Goal: Task Accomplishment & Management: Manage account settings

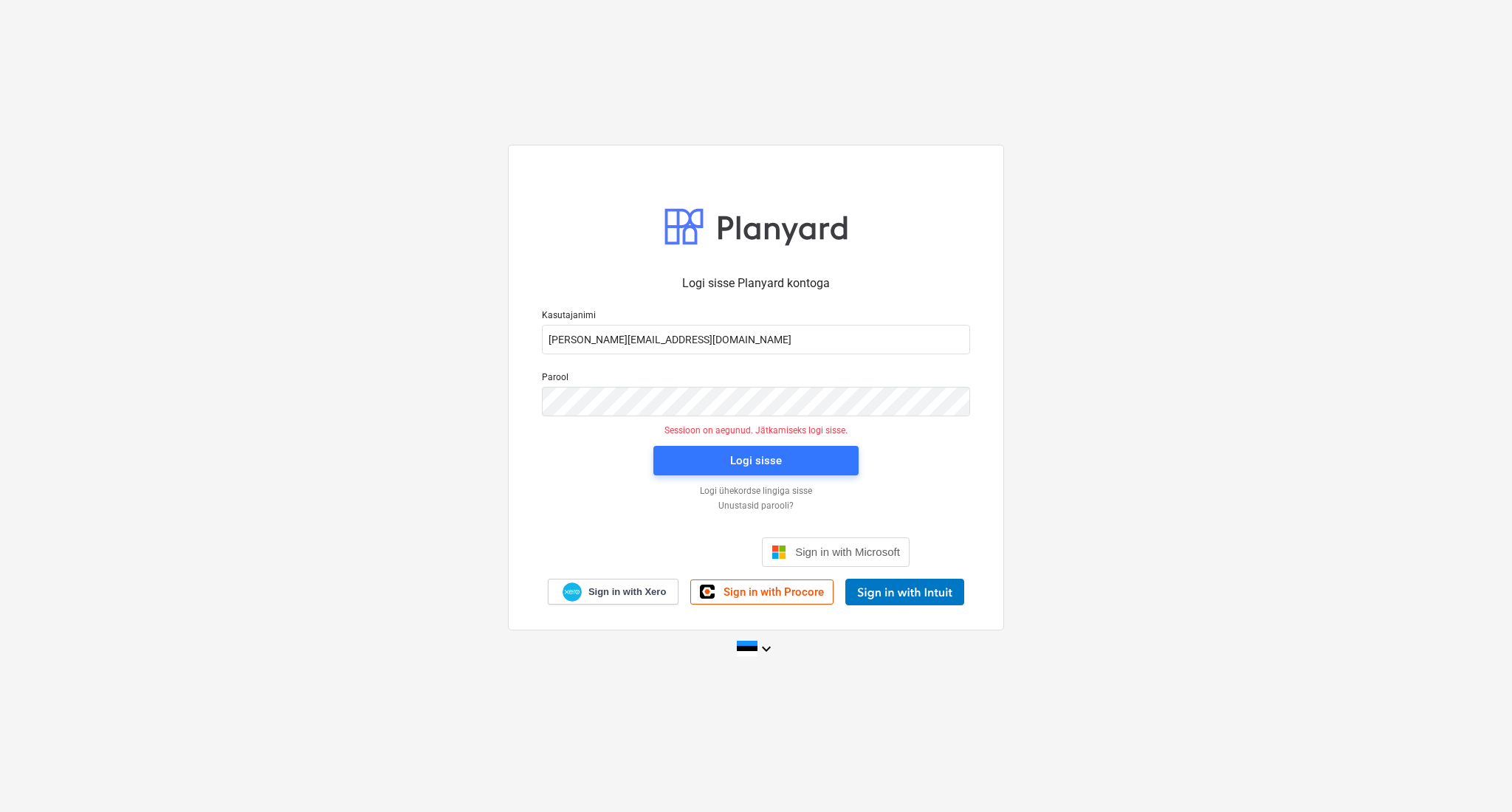
click at [713, 442] on div "Logi sisse" at bounding box center [756, 461] width 223 height 47
click at [718, 458] on span "Logi sisse" at bounding box center [755, 460] width 170 height 19
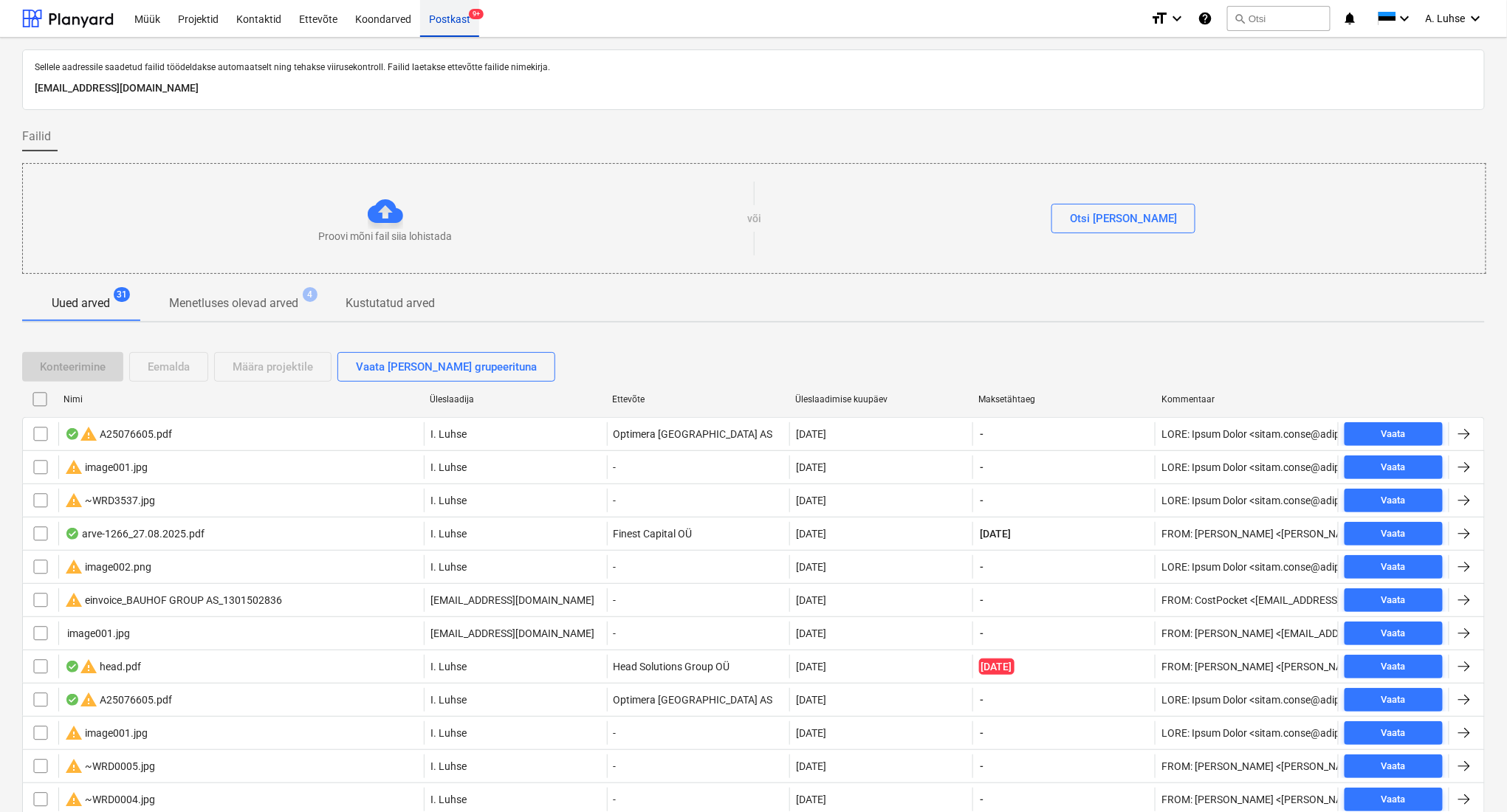
click at [433, 23] on div "Postkast 9+" at bounding box center [450, 18] width 59 height 38
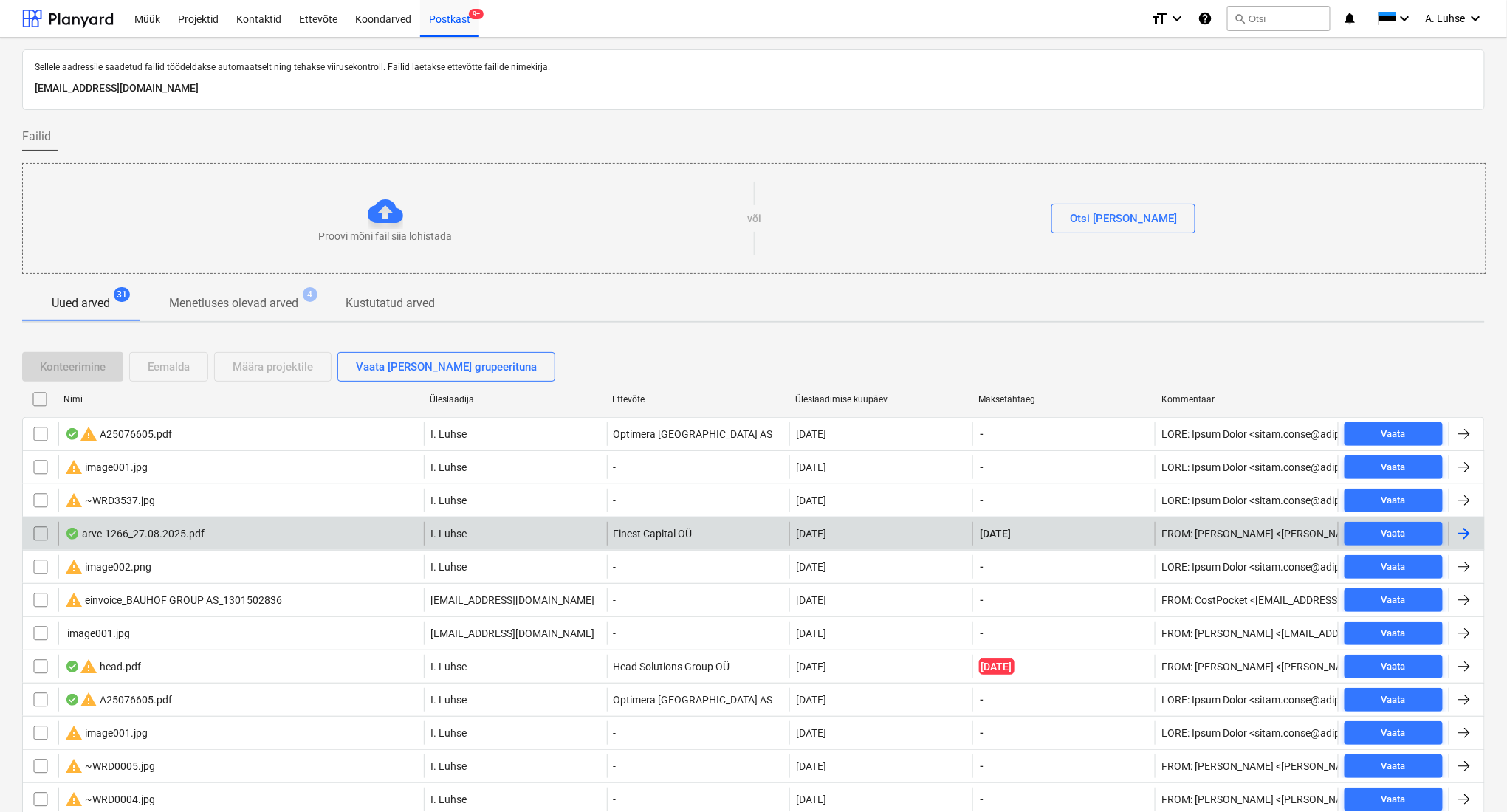
click at [282, 529] on div "arve-1266_27.08.2025.pdf" at bounding box center [241, 533] width 366 height 24
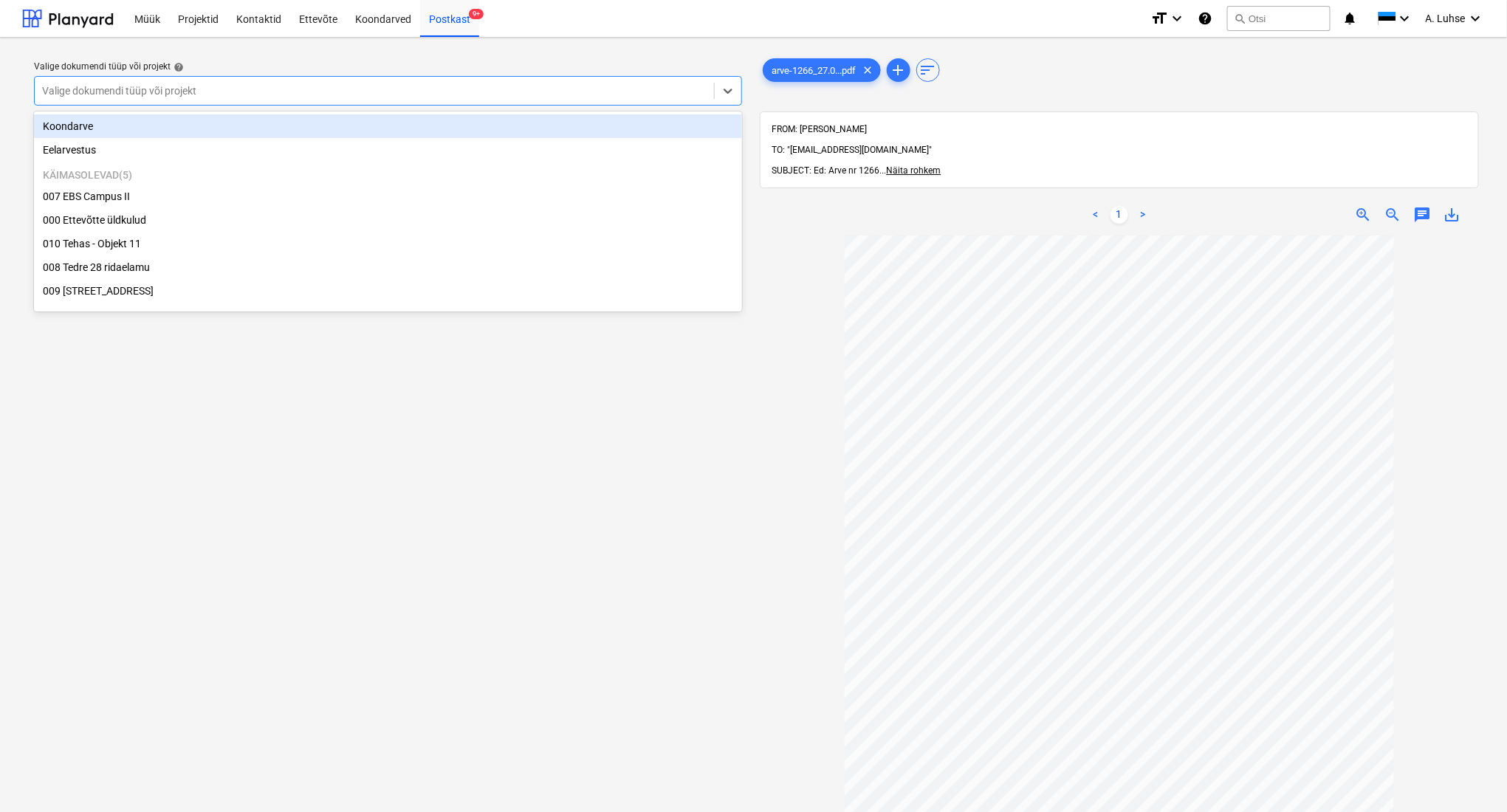
click at [371, 94] on div at bounding box center [374, 90] width 665 height 14
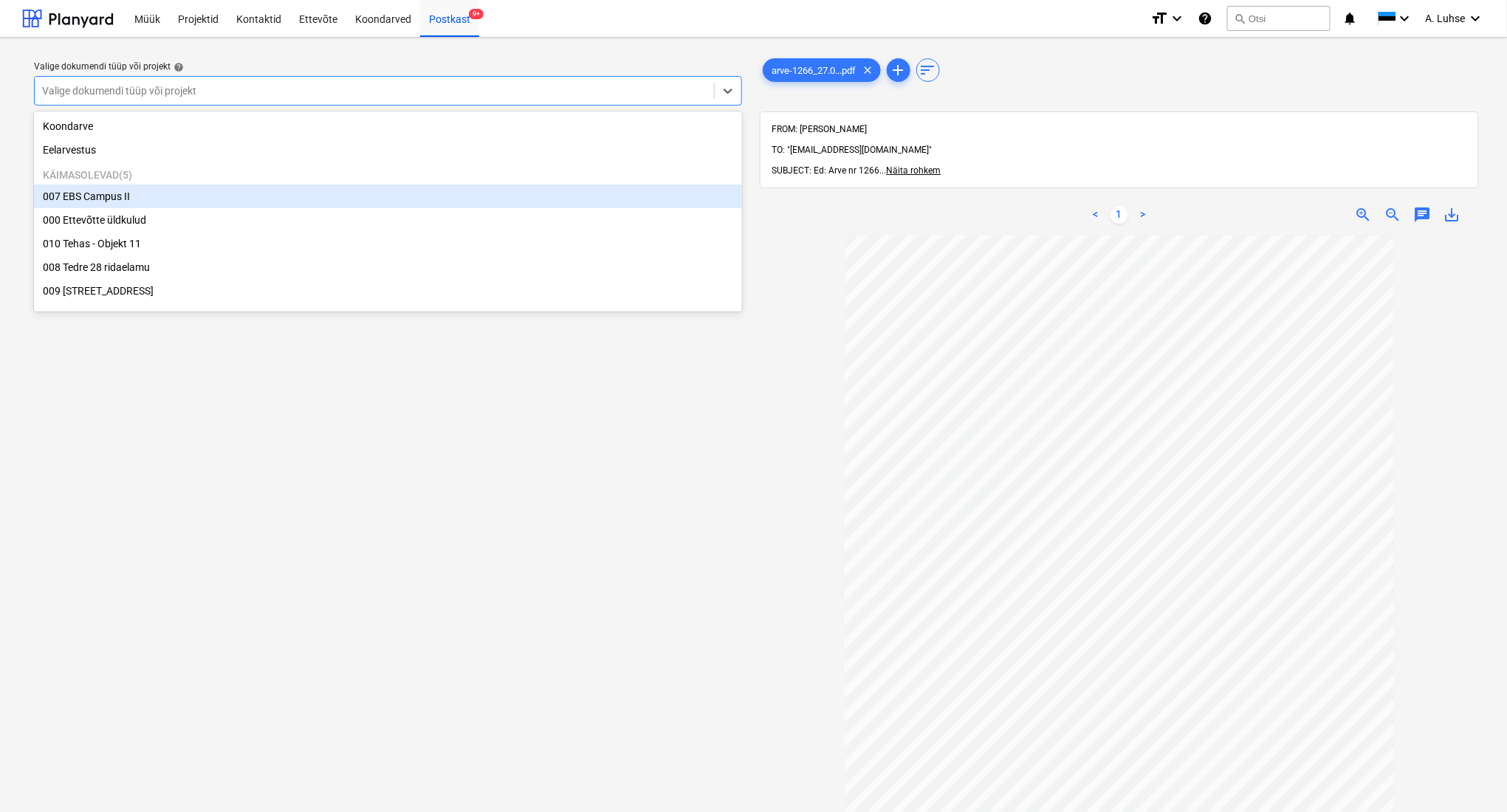
click at [355, 201] on div "007 EBS Campus II" at bounding box center [388, 196] width 708 height 24
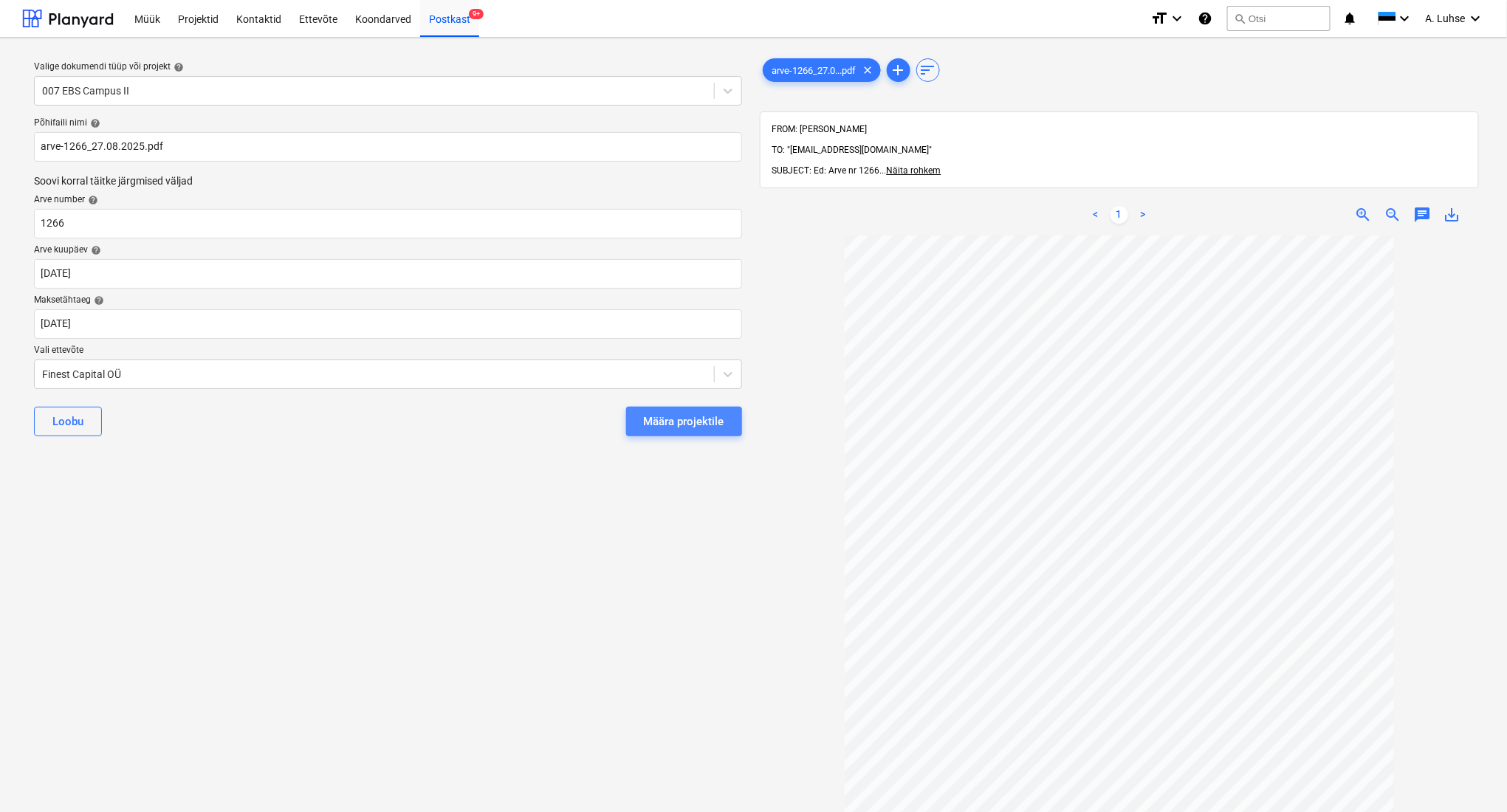
click at [705, 431] on button "Määra projektile" at bounding box center [684, 421] width 116 height 30
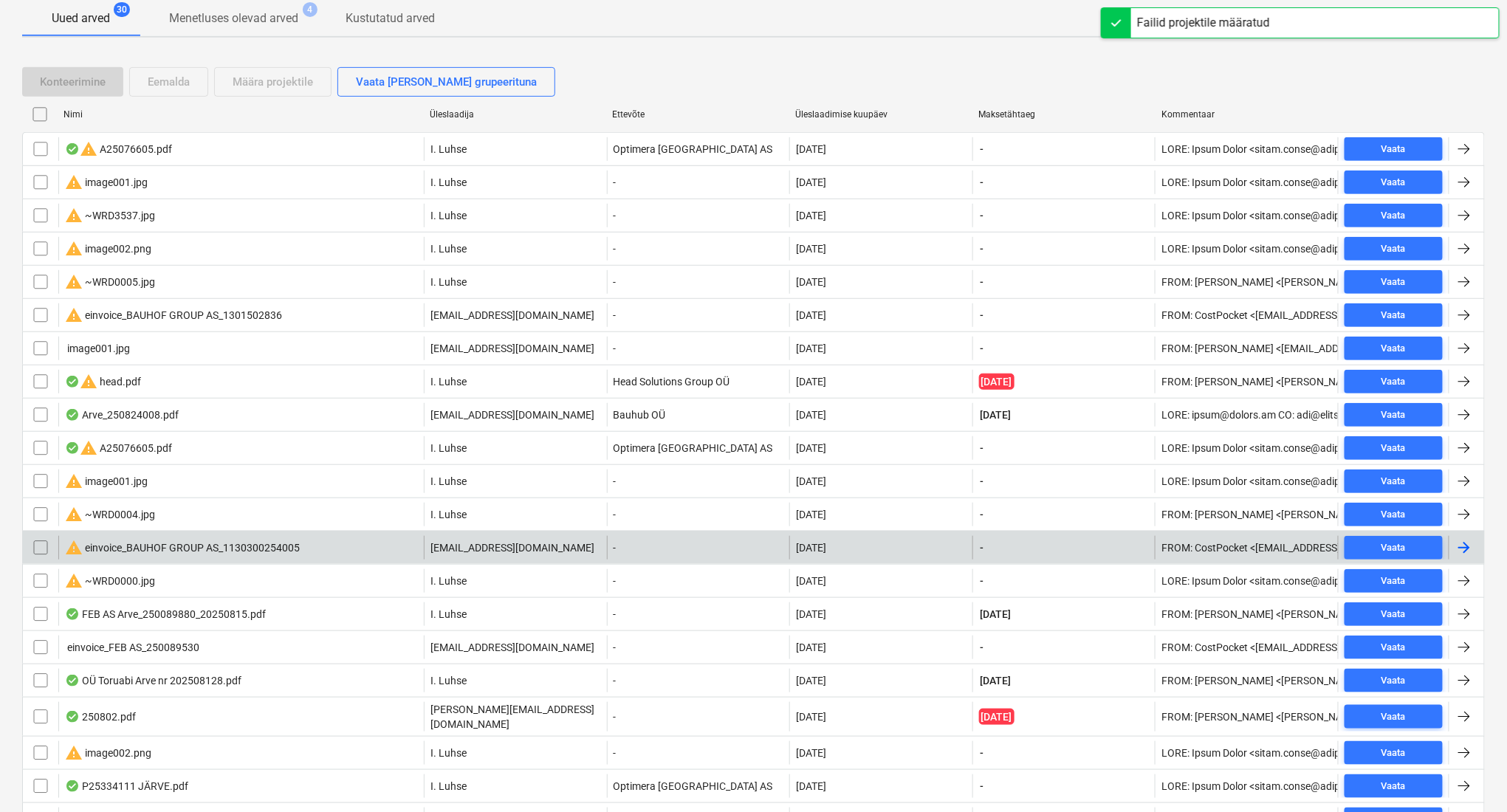
scroll to position [295, 0]
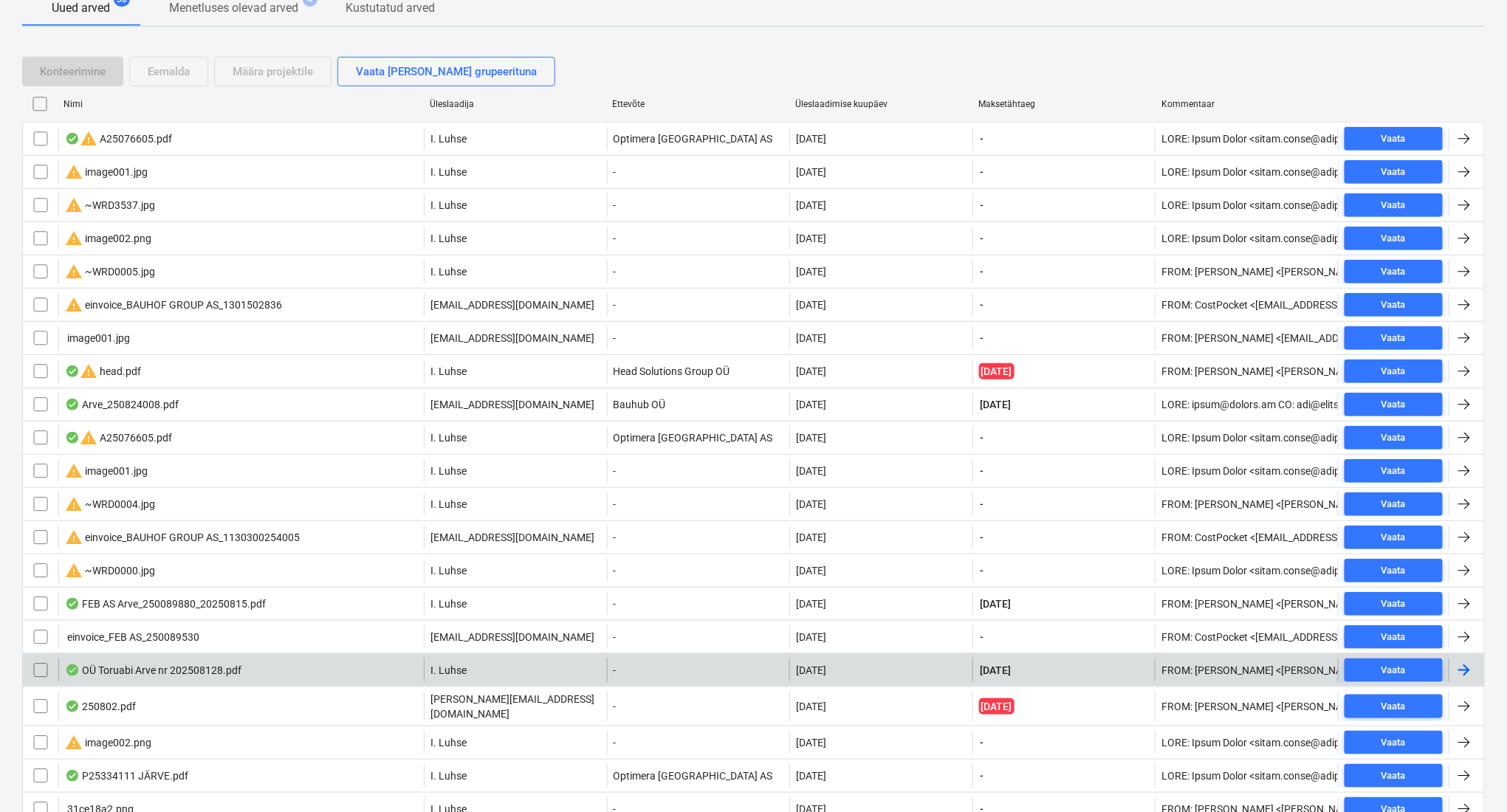
click at [497, 671] on div "I. Luhse" at bounding box center [515, 670] width 183 height 24
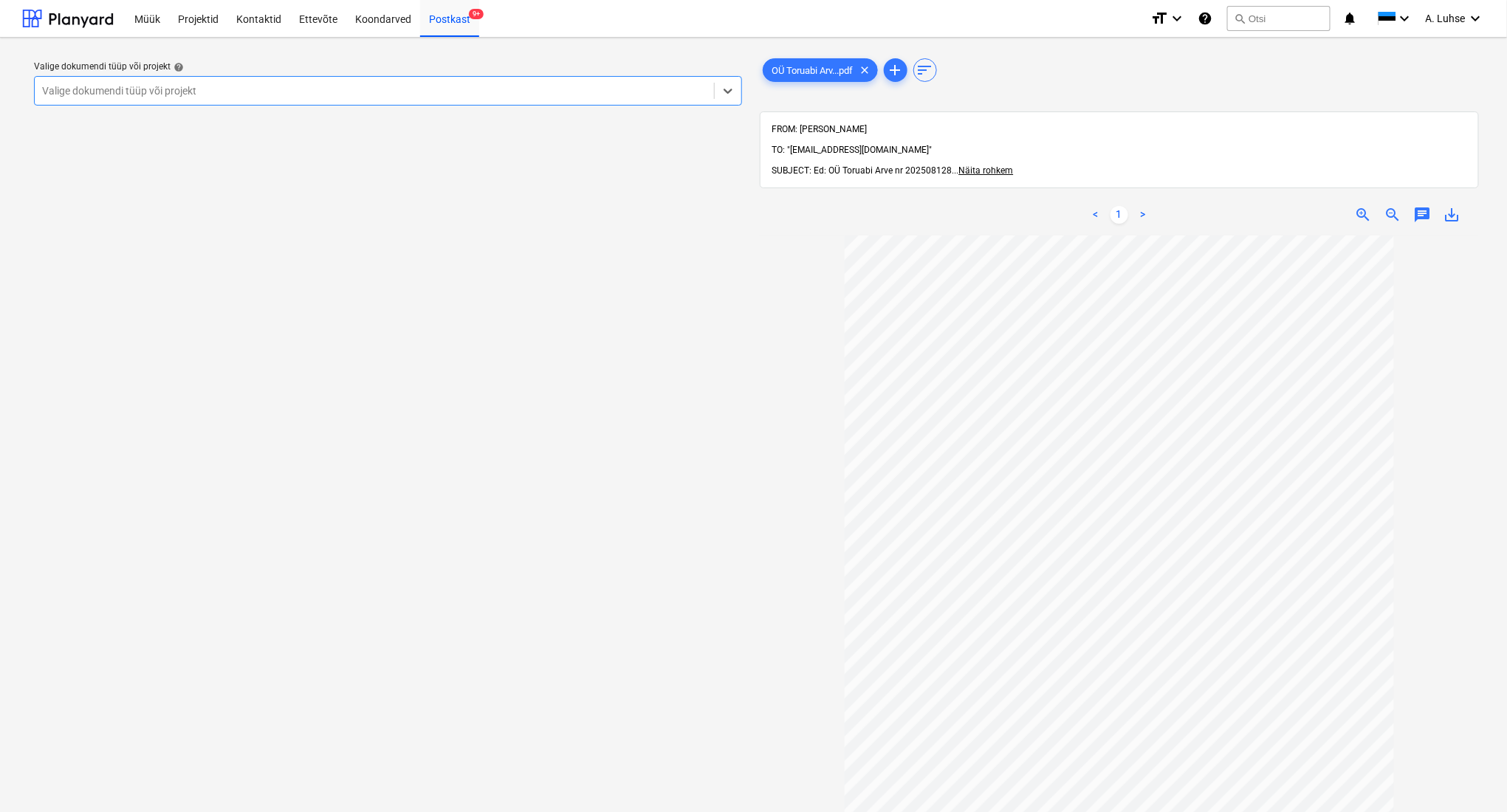
click at [382, 87] on div at bounding box center [374, 90] width 665 height 14
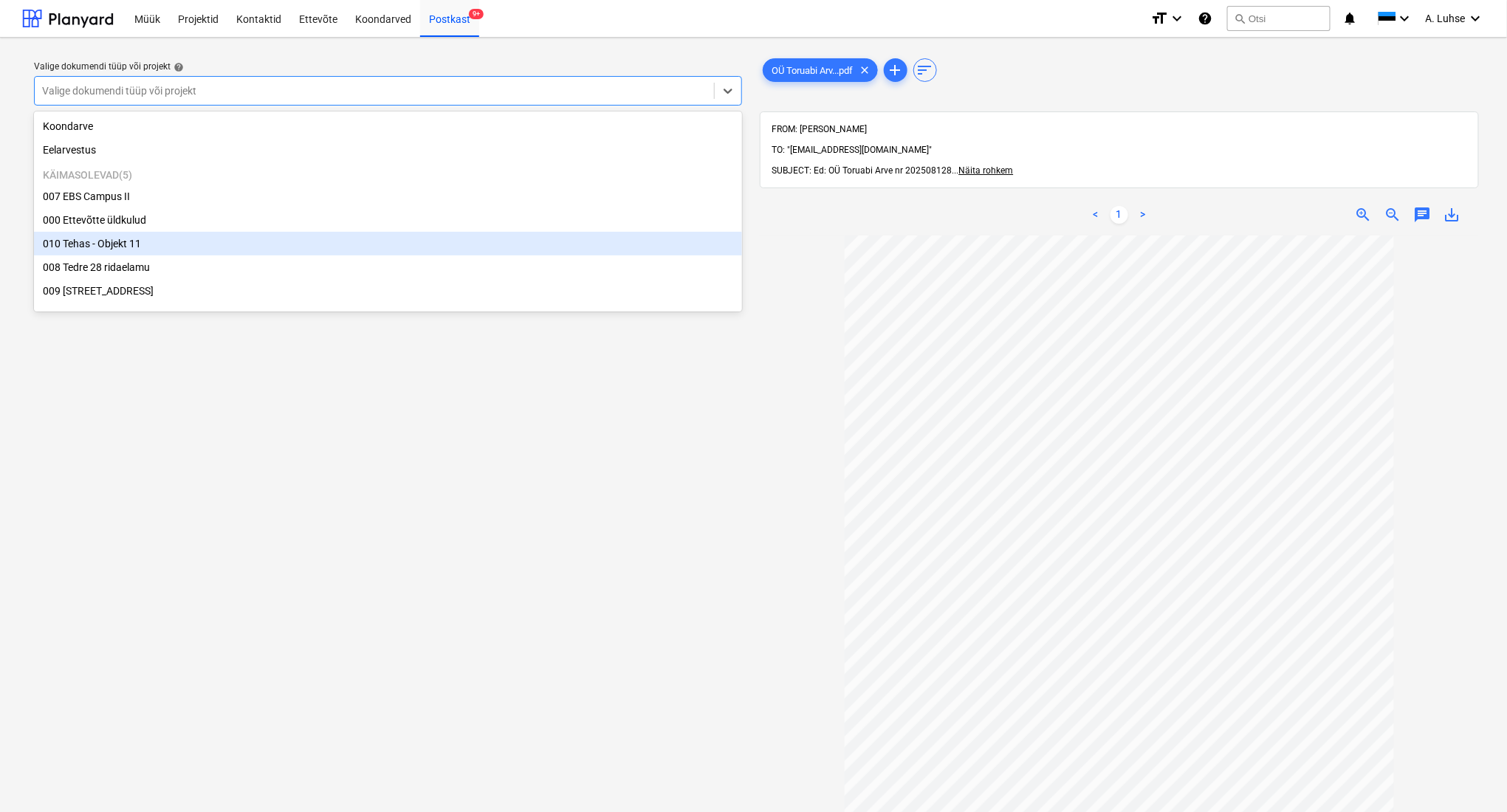
click at [380, 245] on div "010 Tehas - Objekt 11" at bounding box center [388, 243] width 708 height 24
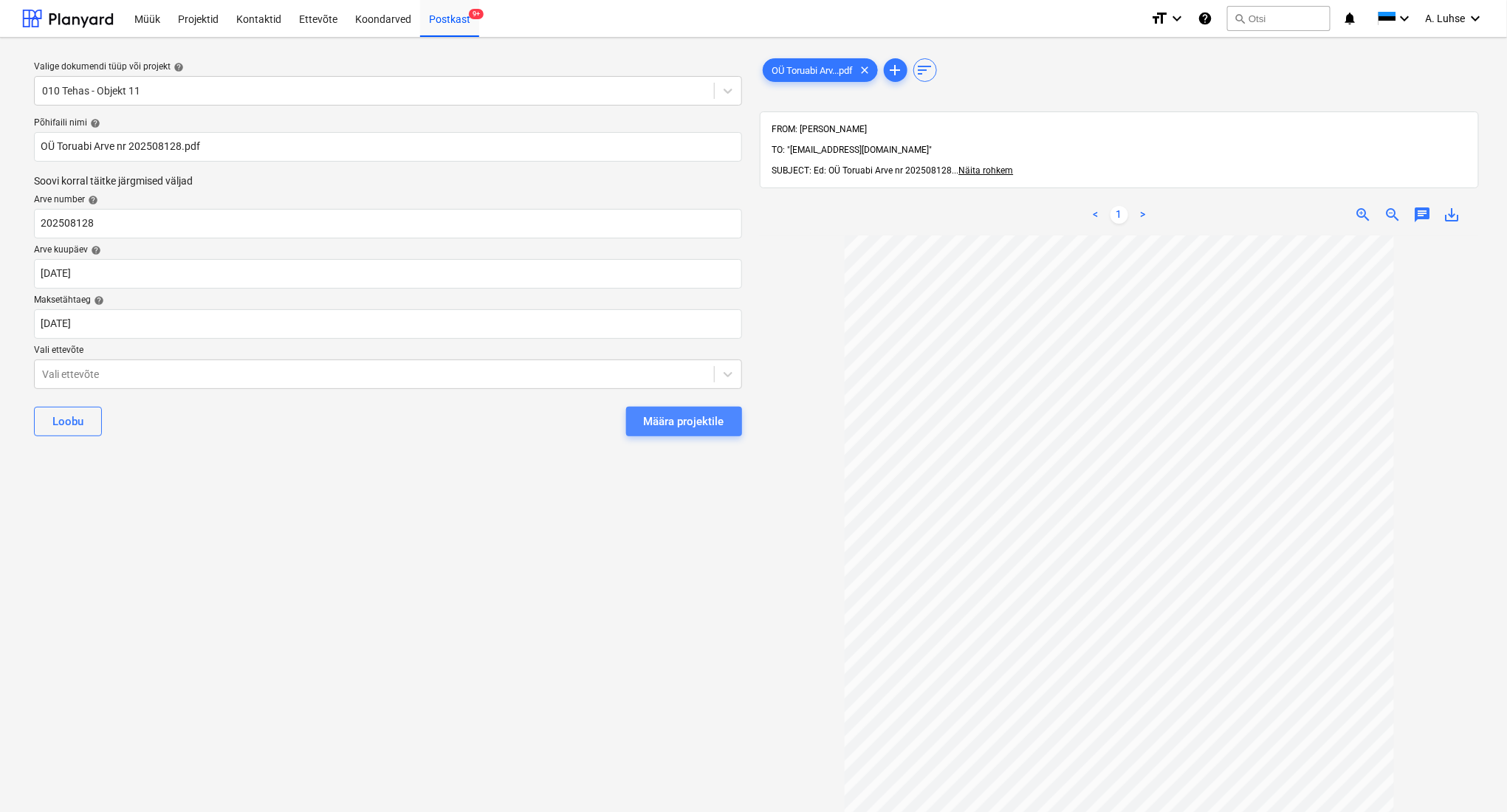
click at [687, 425] on div "Määra projektile" at bounding box center [685, 421] width 81 height 19
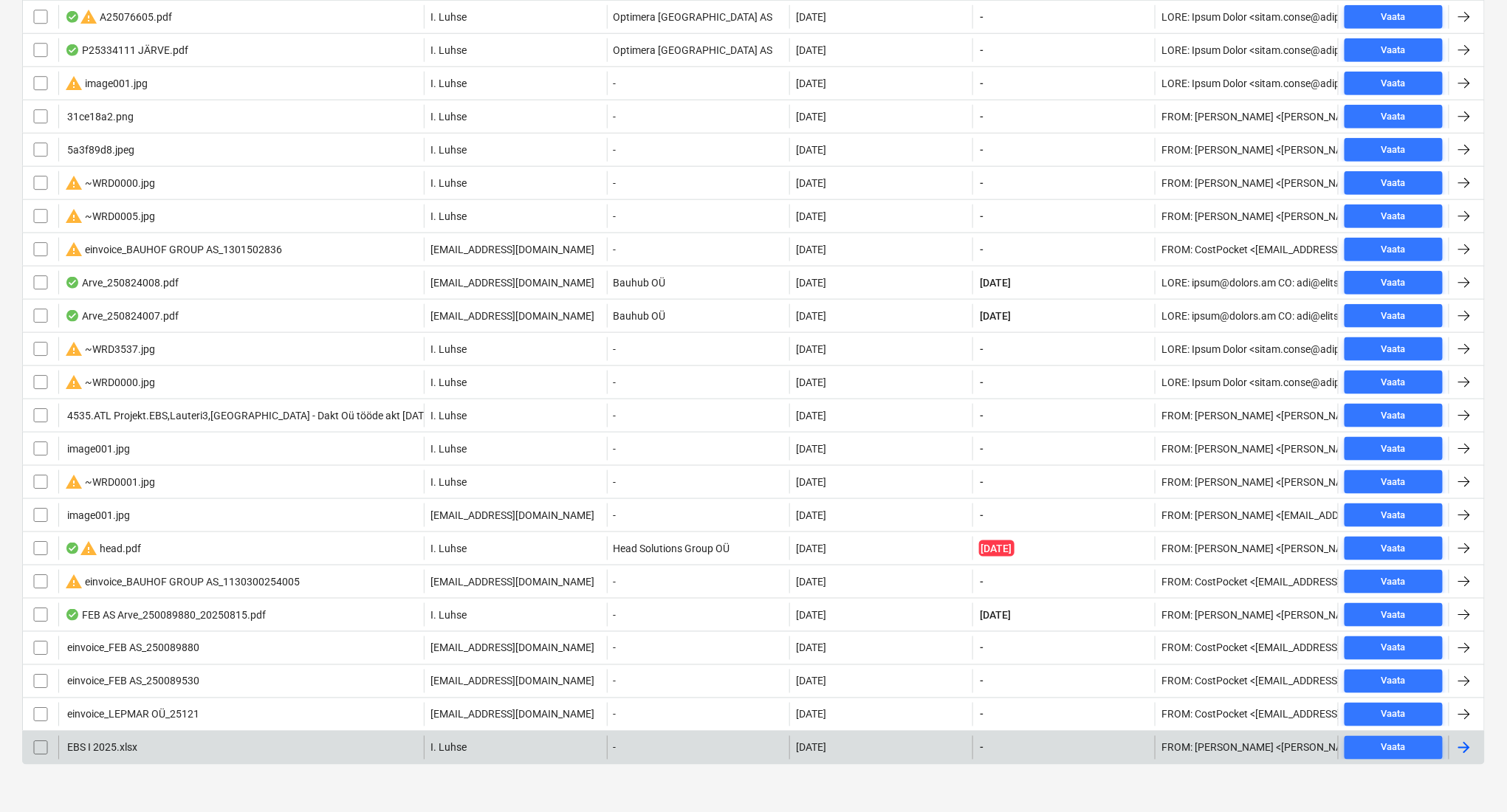
scroll to position [131, 0]
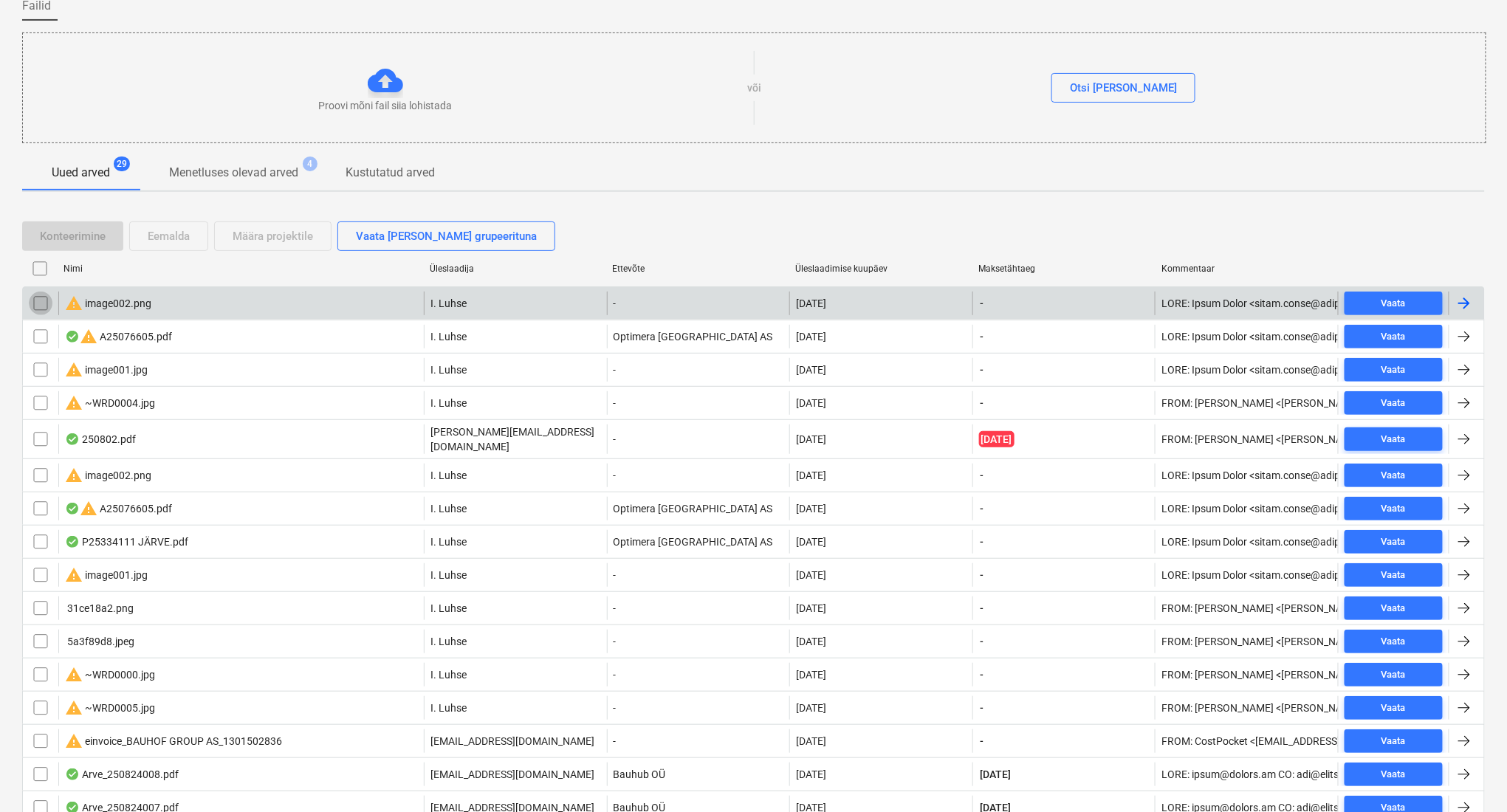
click at [37, 297] on input "checkbox" at bounding box center [40, 303] width 24 height 24
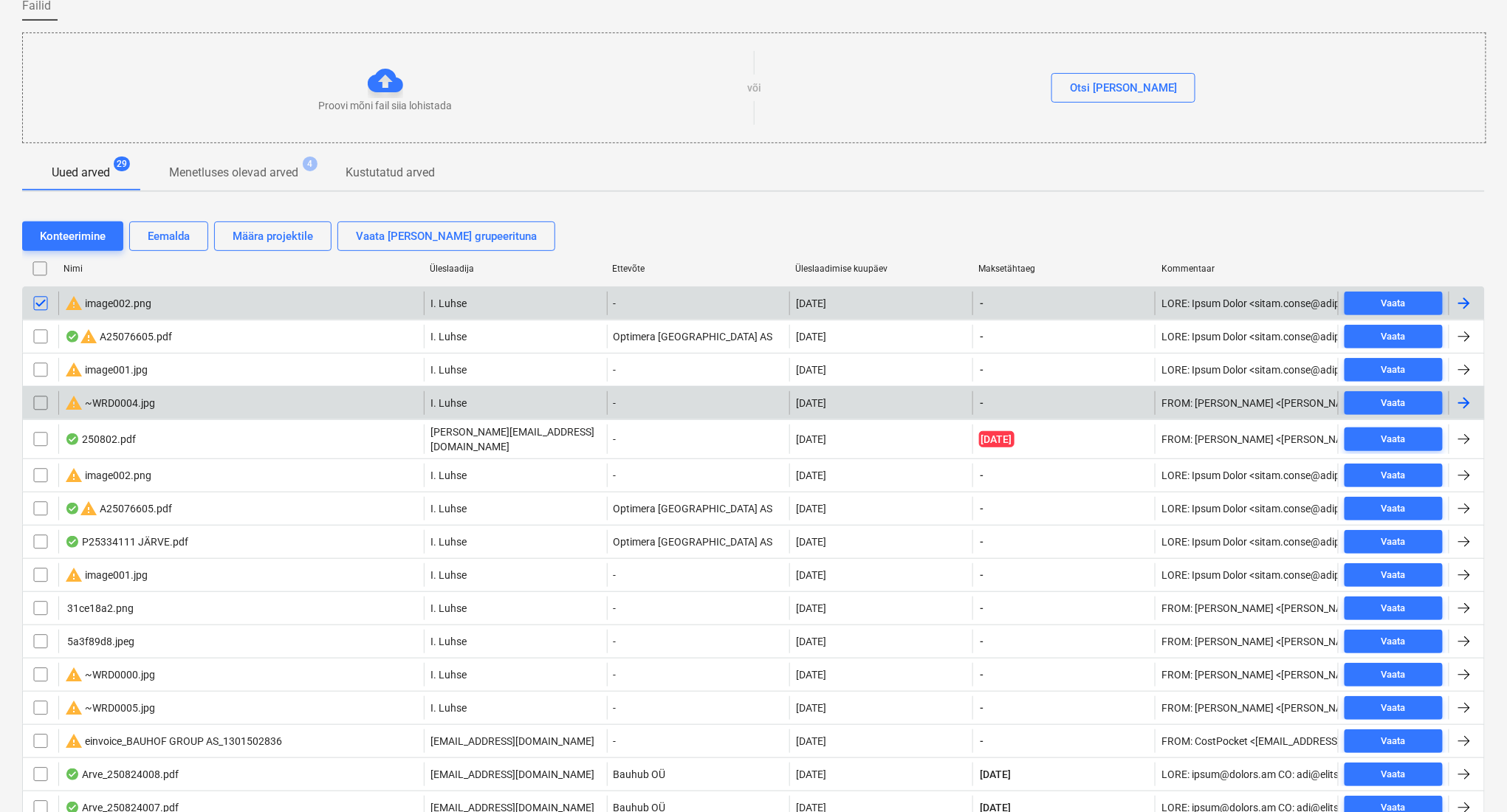
click at [40, 402] on input "checkbox" at bounding box center [40, 403] width 24 height 24
click at [39, 367] on input "checkbox" at bounding box center [40, 370] width 24 height 24
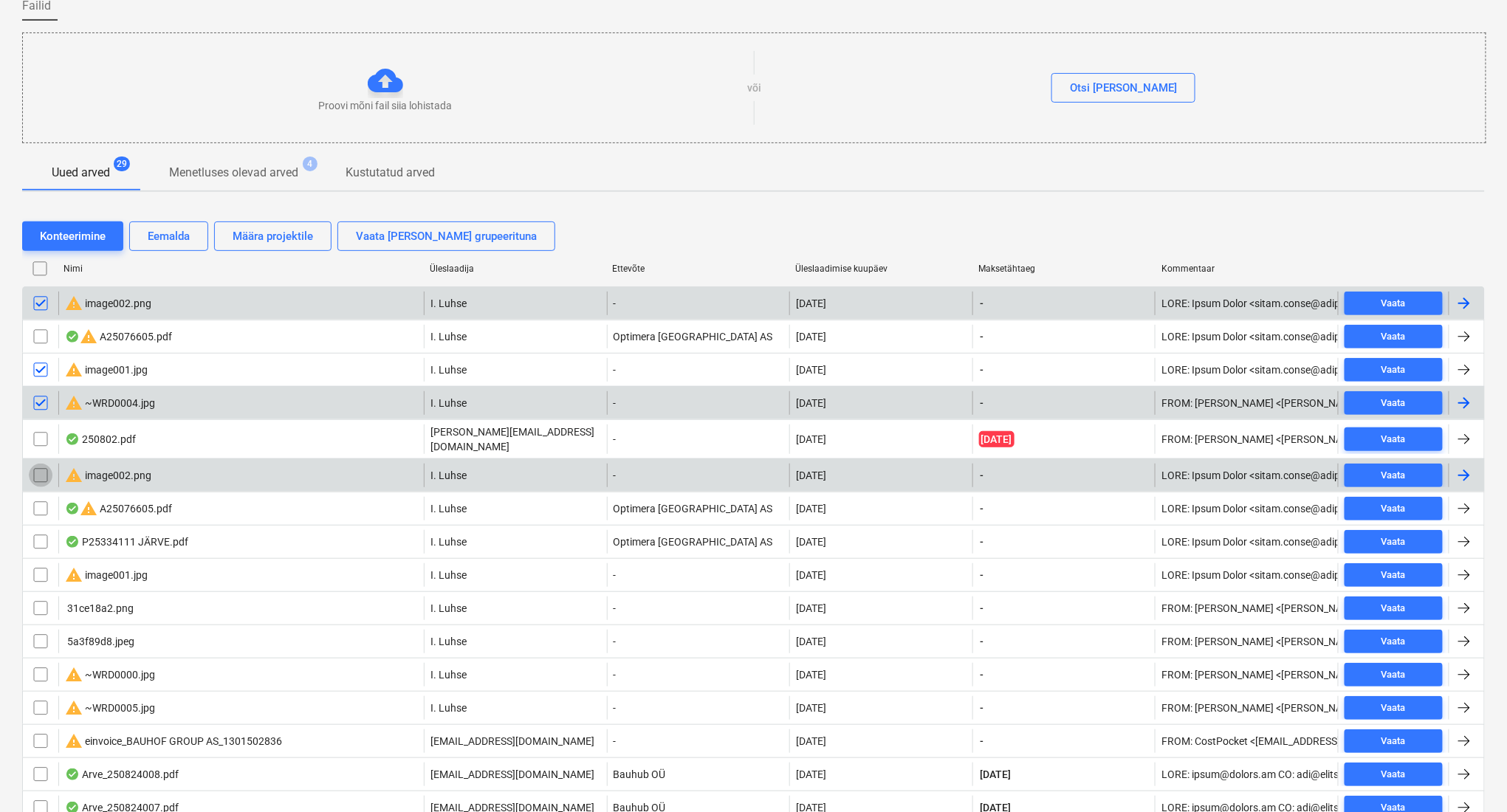
click at [37, 465] on input "checkbox" at bounding box center [40, 475] width 24 height 24
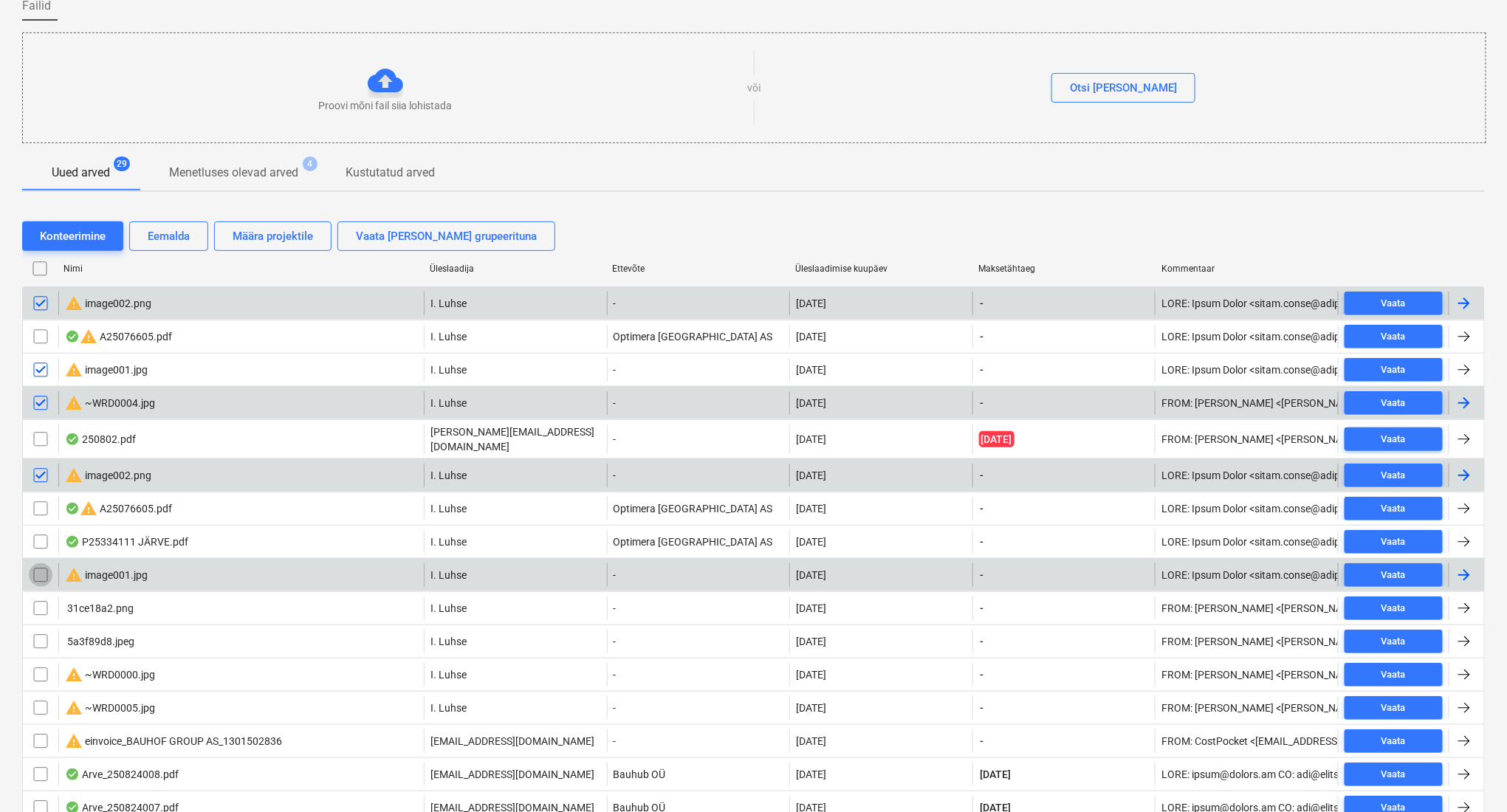
click at [36, 569] on input "checkbox" at bounding box center [40, 575] width 24 height 24
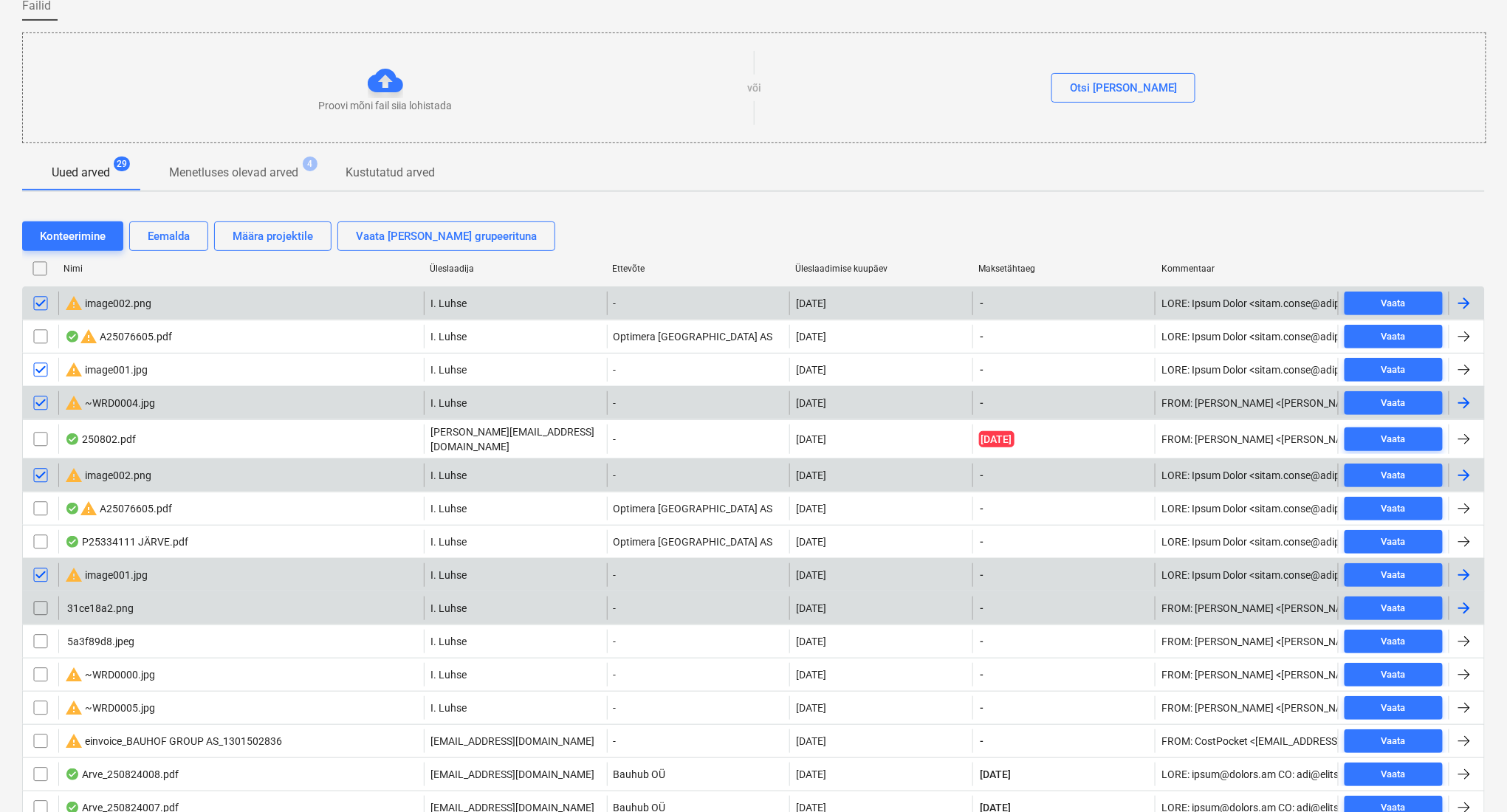
click at [34, 596] on input "checkbox" at bounding box center [40, 607] width 24 height 24
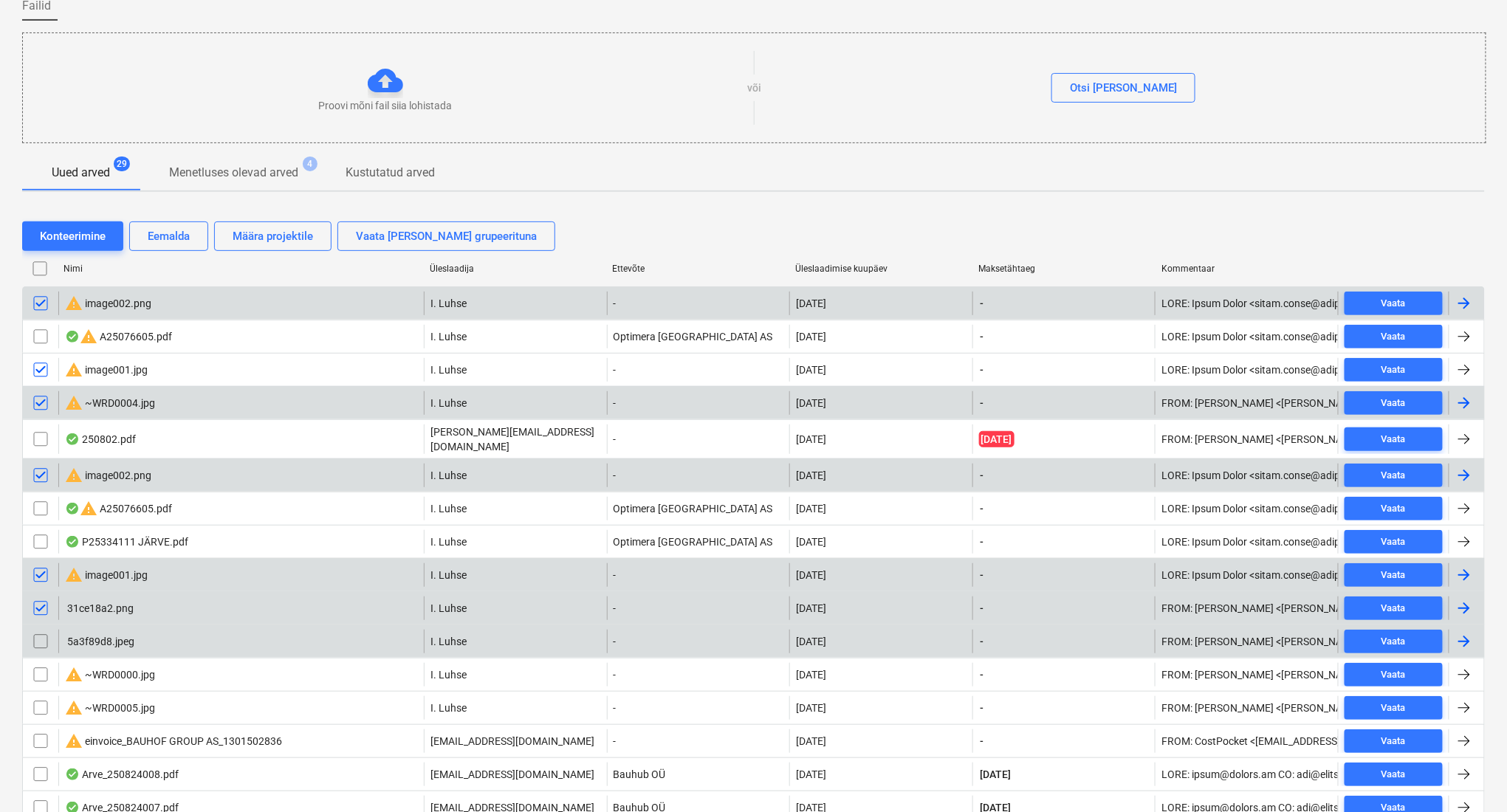
click at [38, 636] on input "checkbox" at bounding box center [40, 641] width 24 height 24
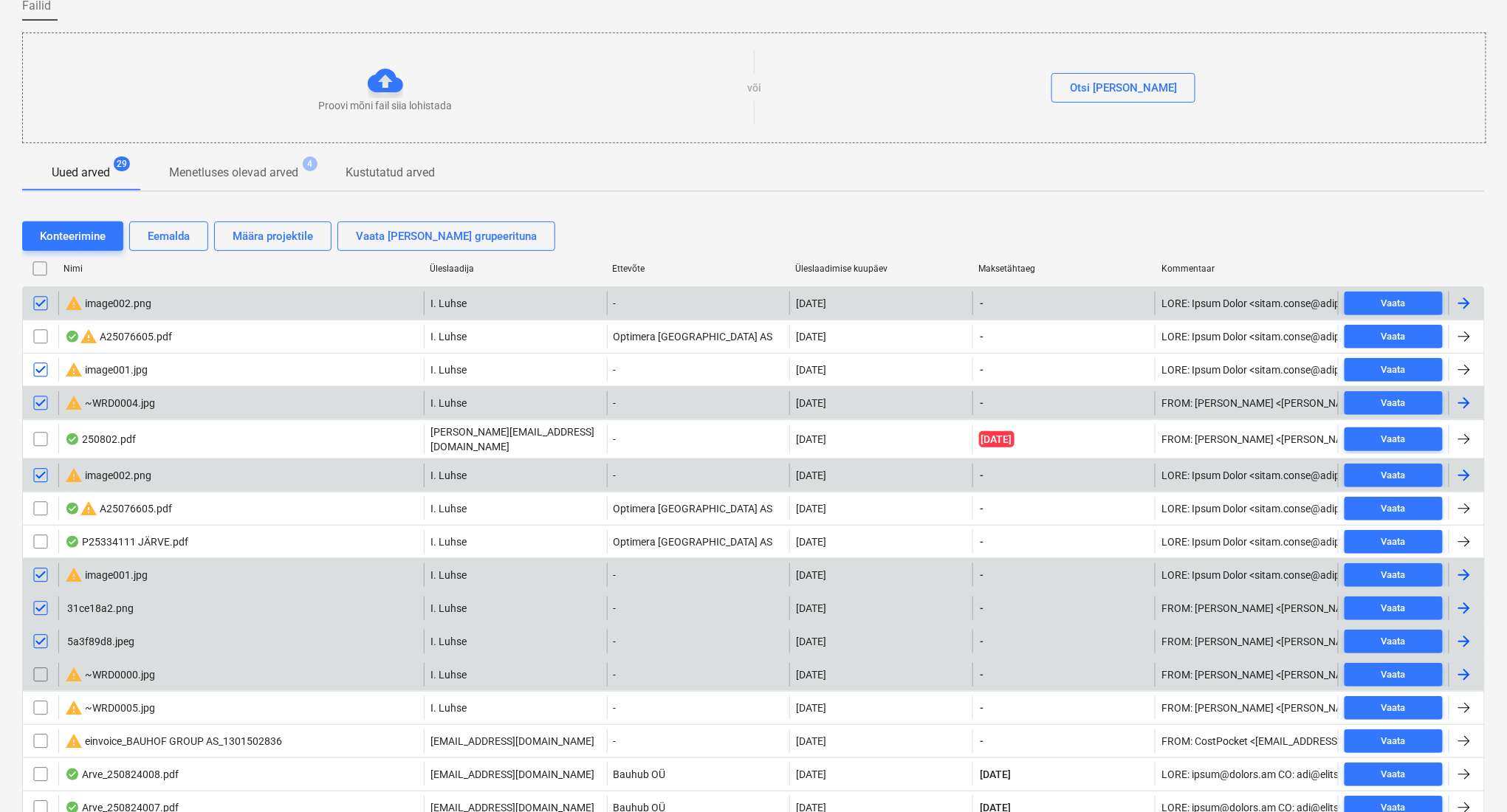
click at [38, 668] on input "checkbox" at bounding box center [40, 674] width 24 height 24
click at [40, 700] on input "checkbox" at bounding box center [40, 707] width 24 height 24
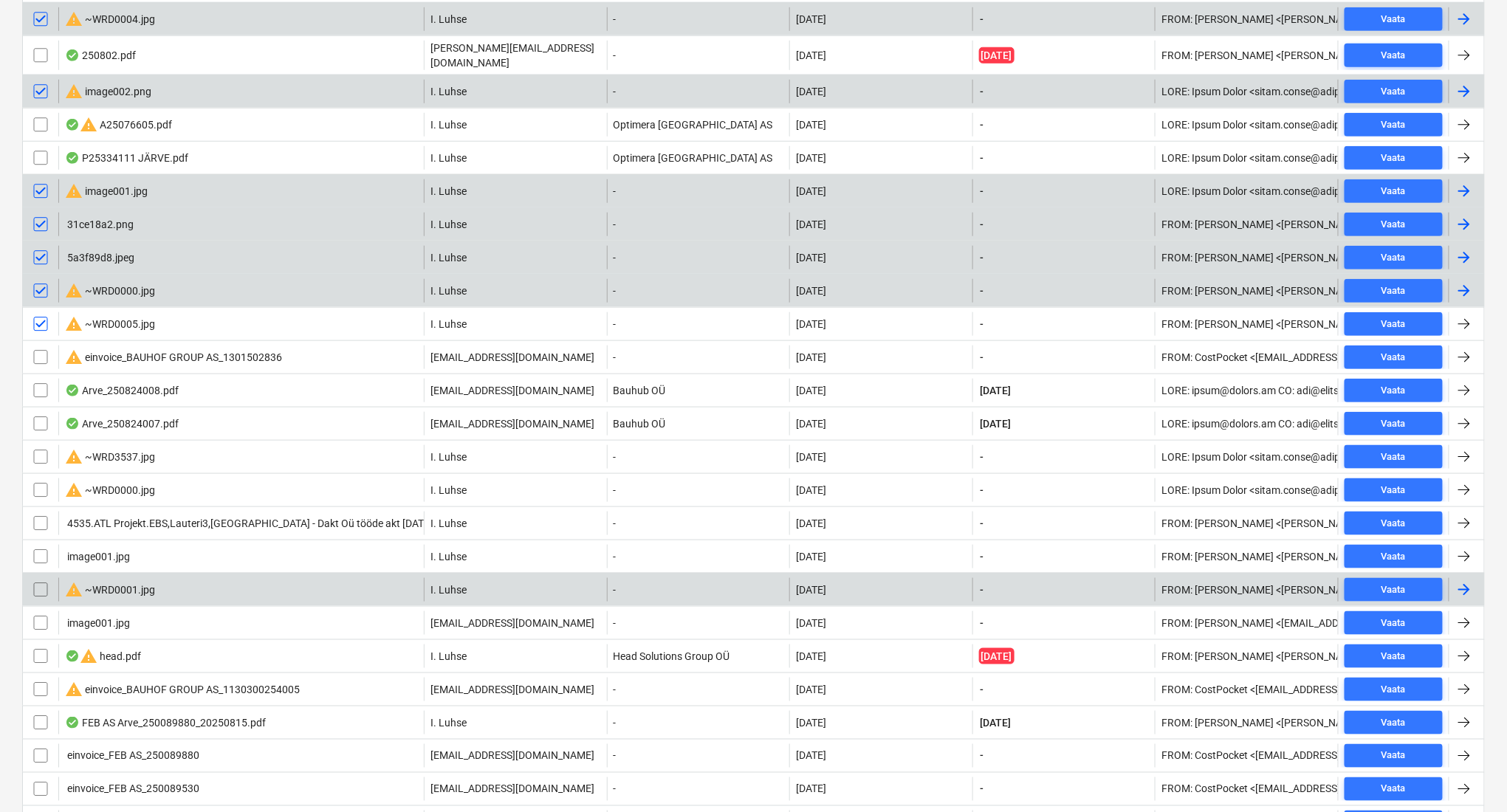
scroll to position [524, 0]
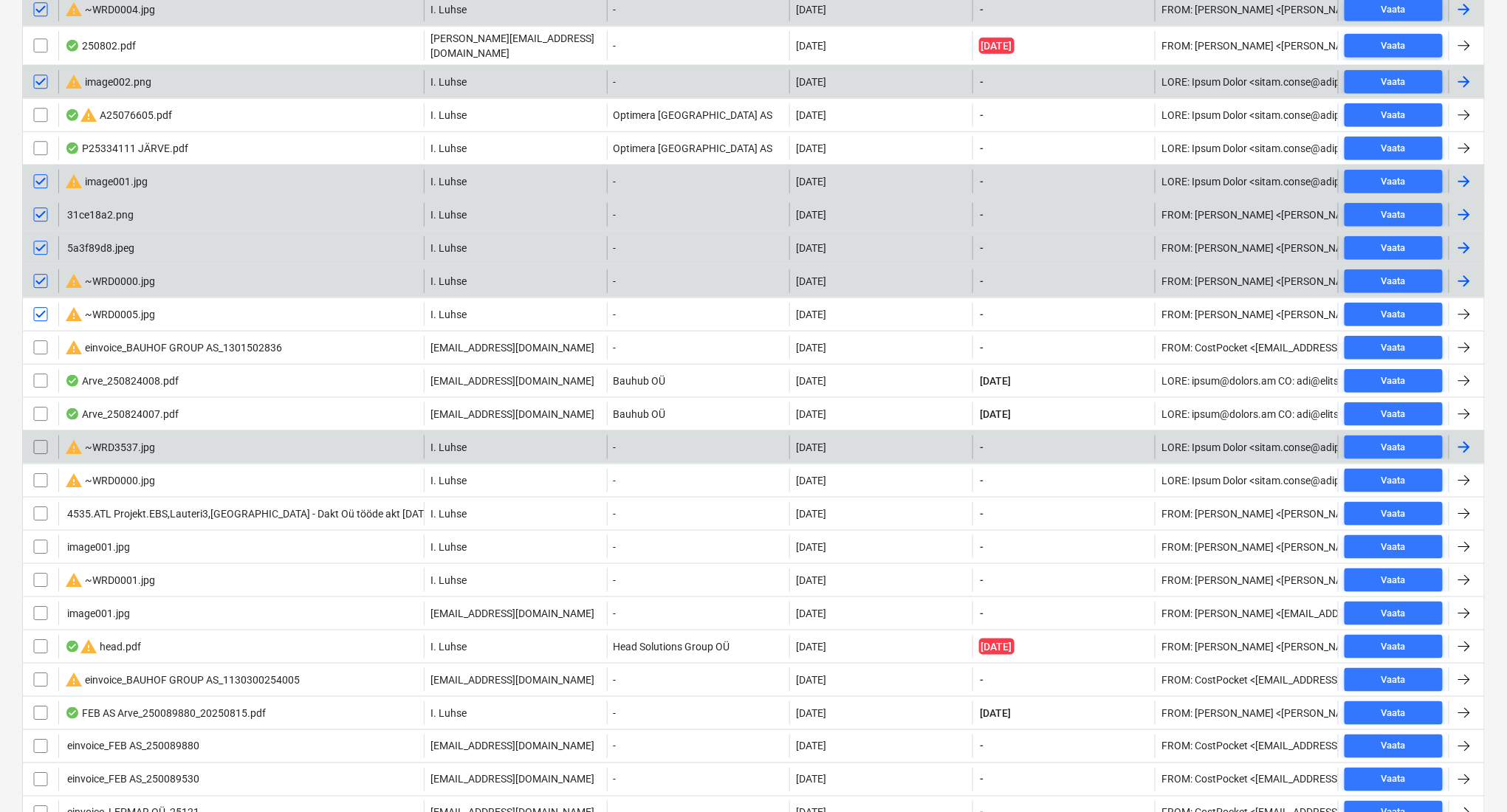
click at [36, 439] on input "checkbox" at bounding box center [40, 447] width 24 height 24
click at [37, 470] on input "checkbox" at bounding box center [40, 480] width 24 height 24
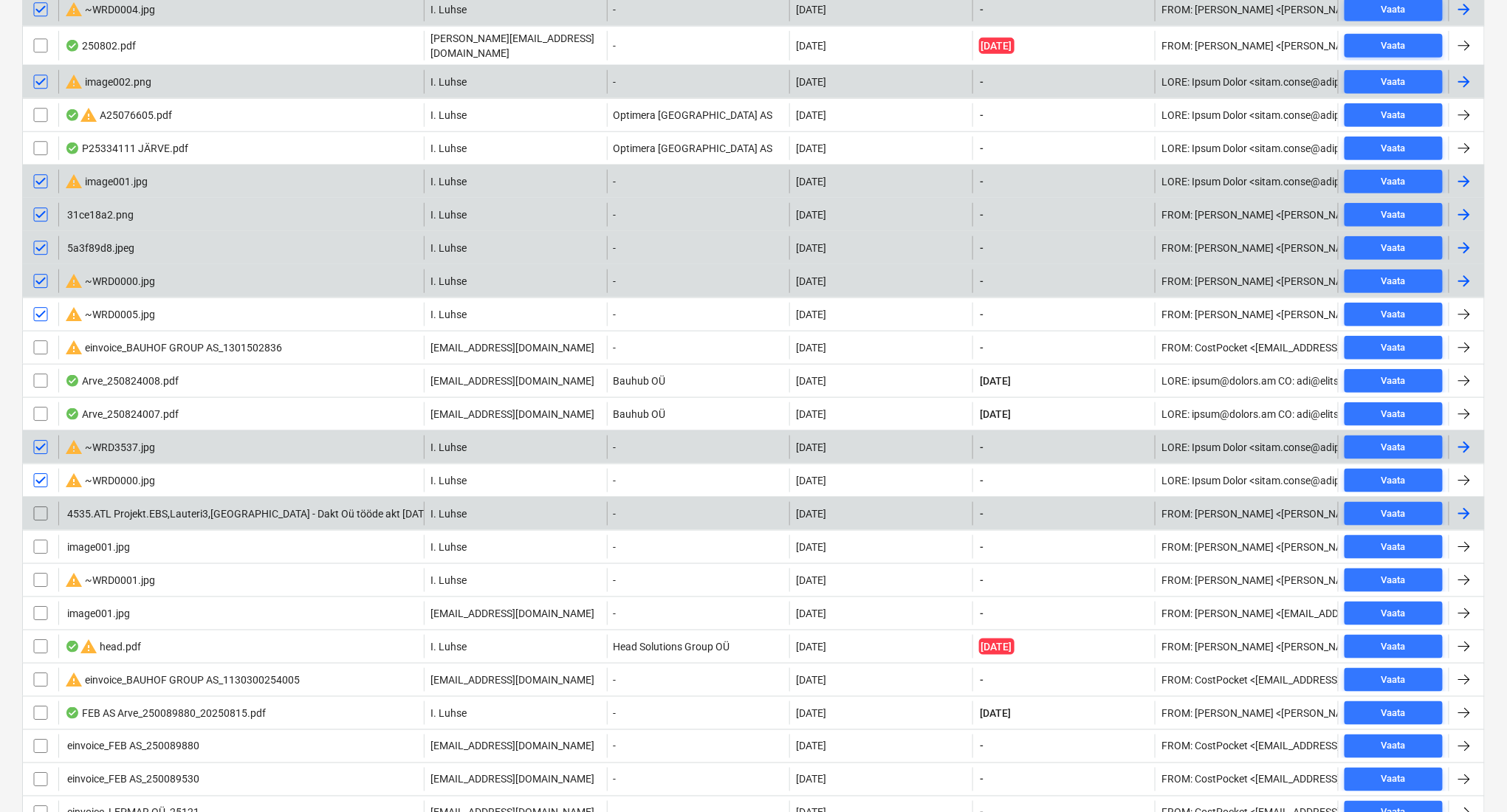
click at [40, 506] on input "checkbox" at bounding box center [40, 513] width 24 height 24
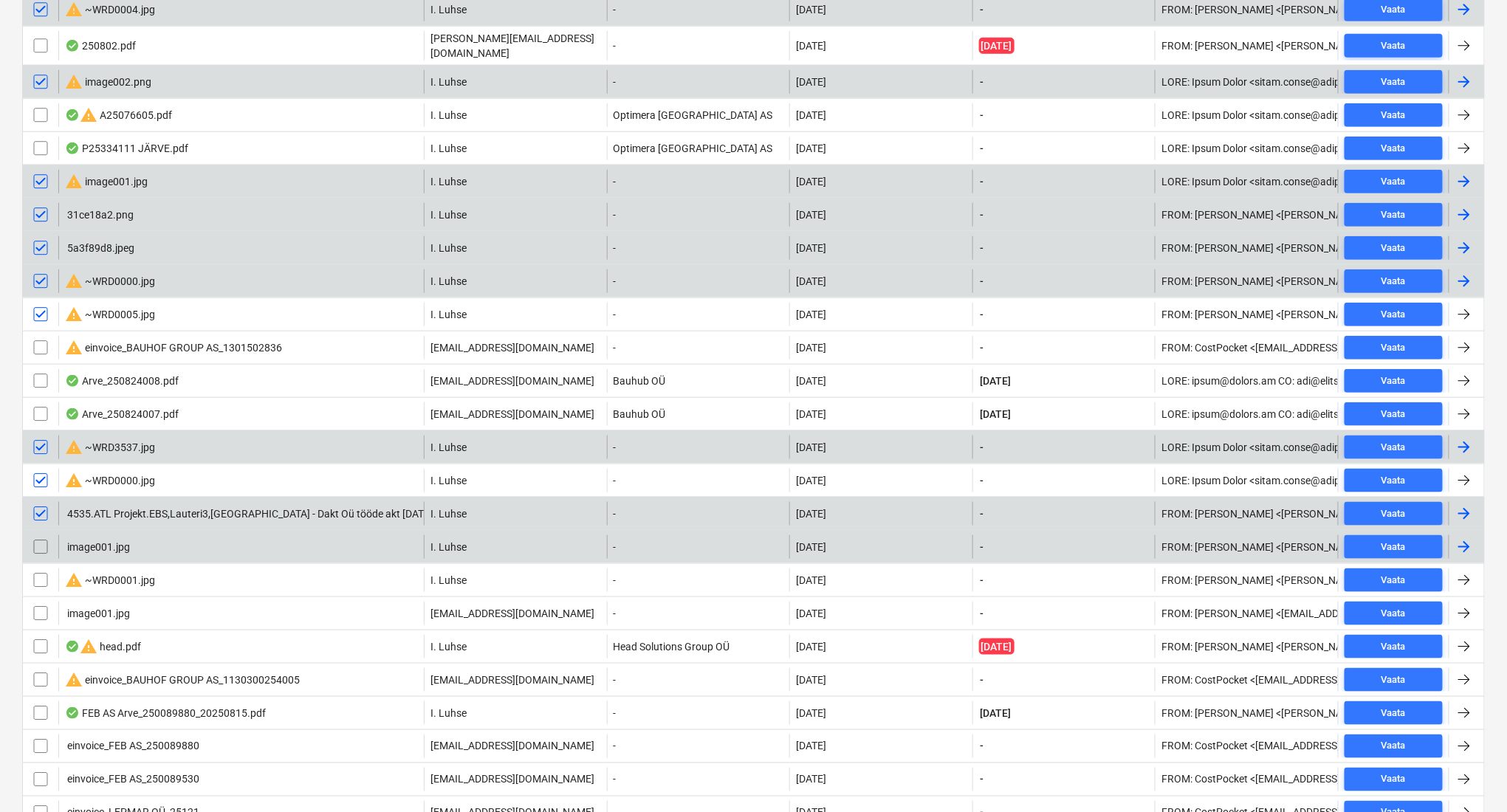
click at [42, 536] on input "checkbox" at bounding box center [40, 547] width 24 height 24
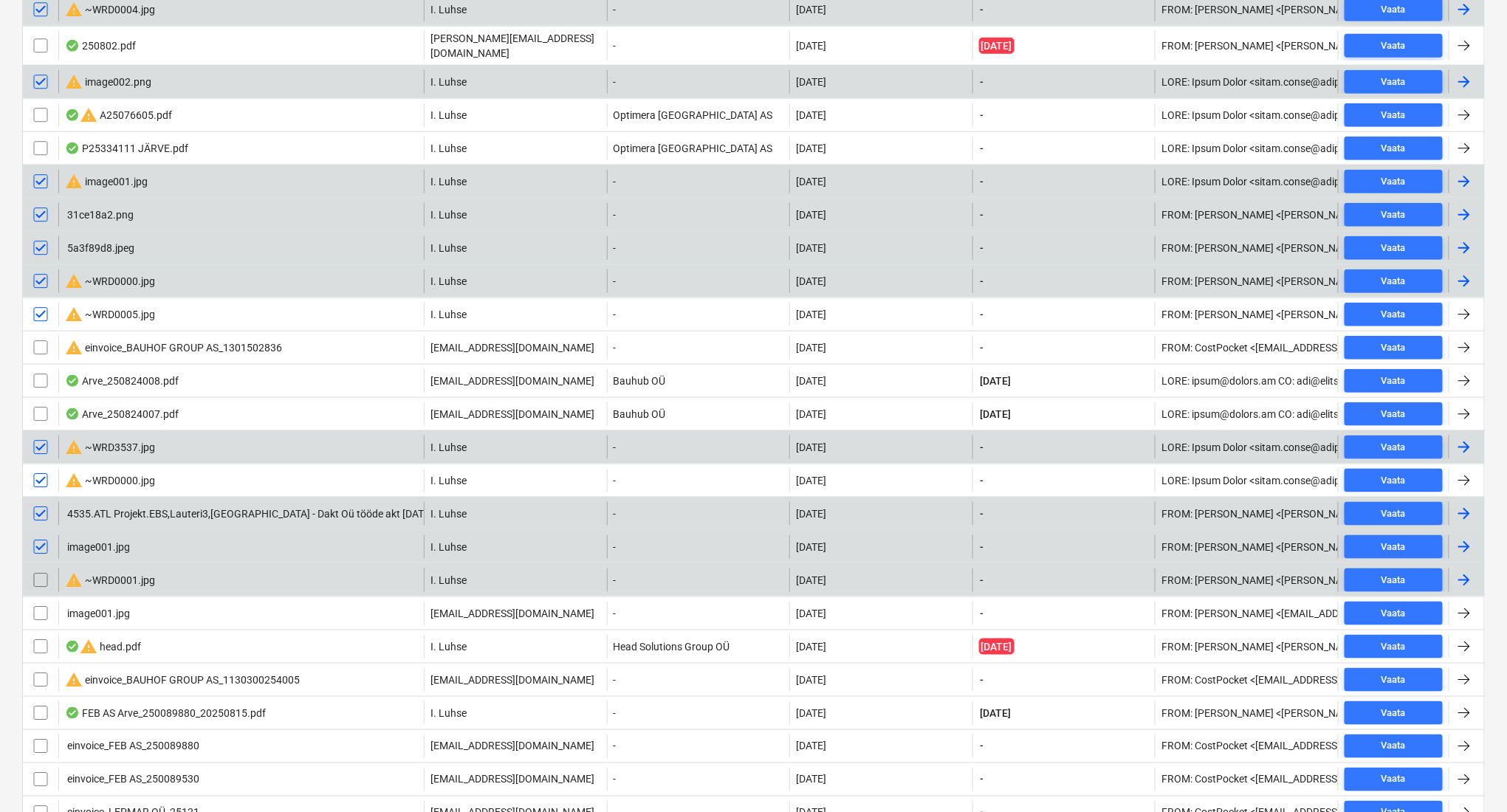
click at [43, 569] on input "checkbox" at bounding box center [40, 580] width 24 height 24
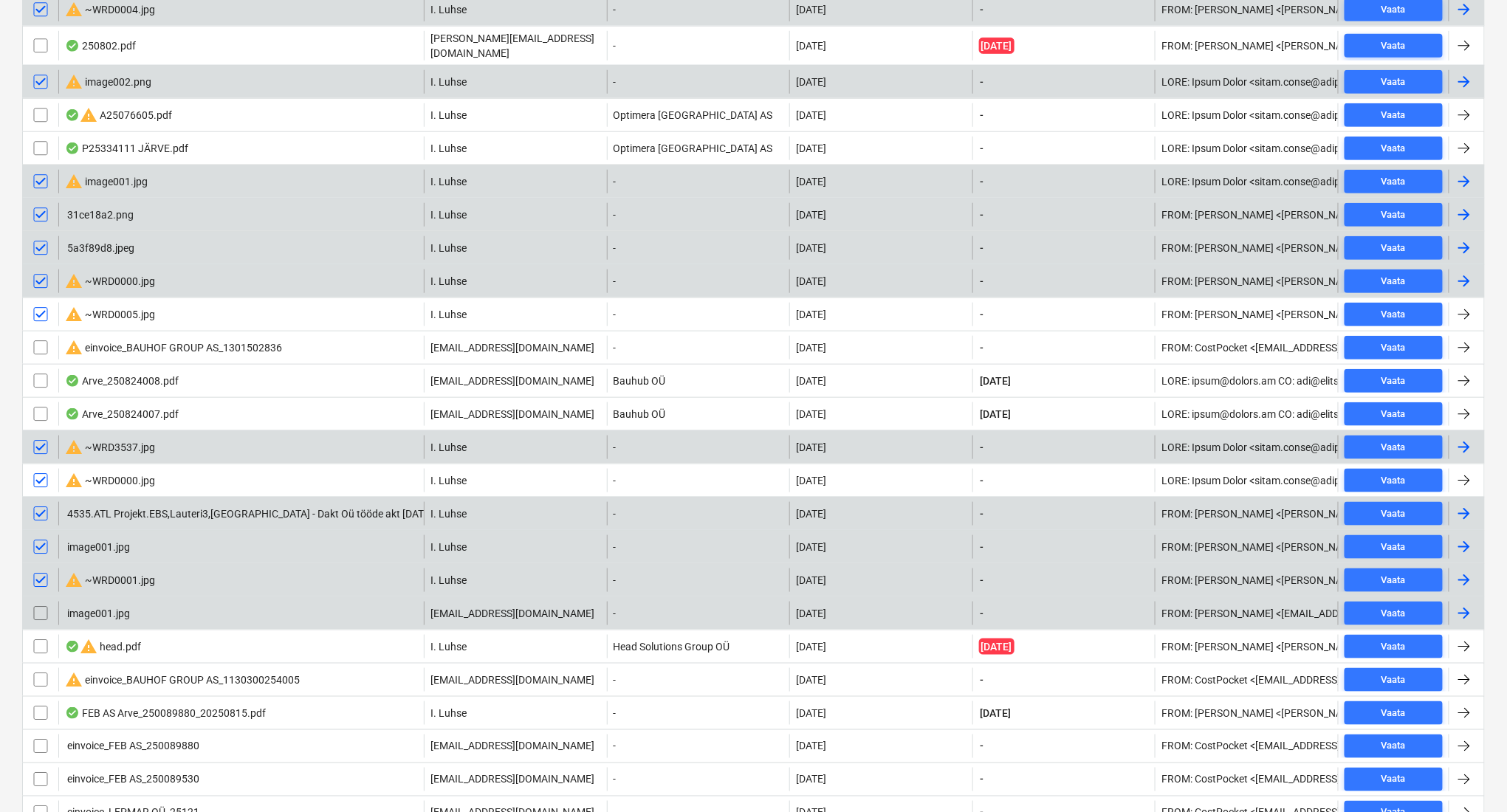
click at [43, 603] on input "checkbox" at bounding box center [40, 613] width 24 height 24
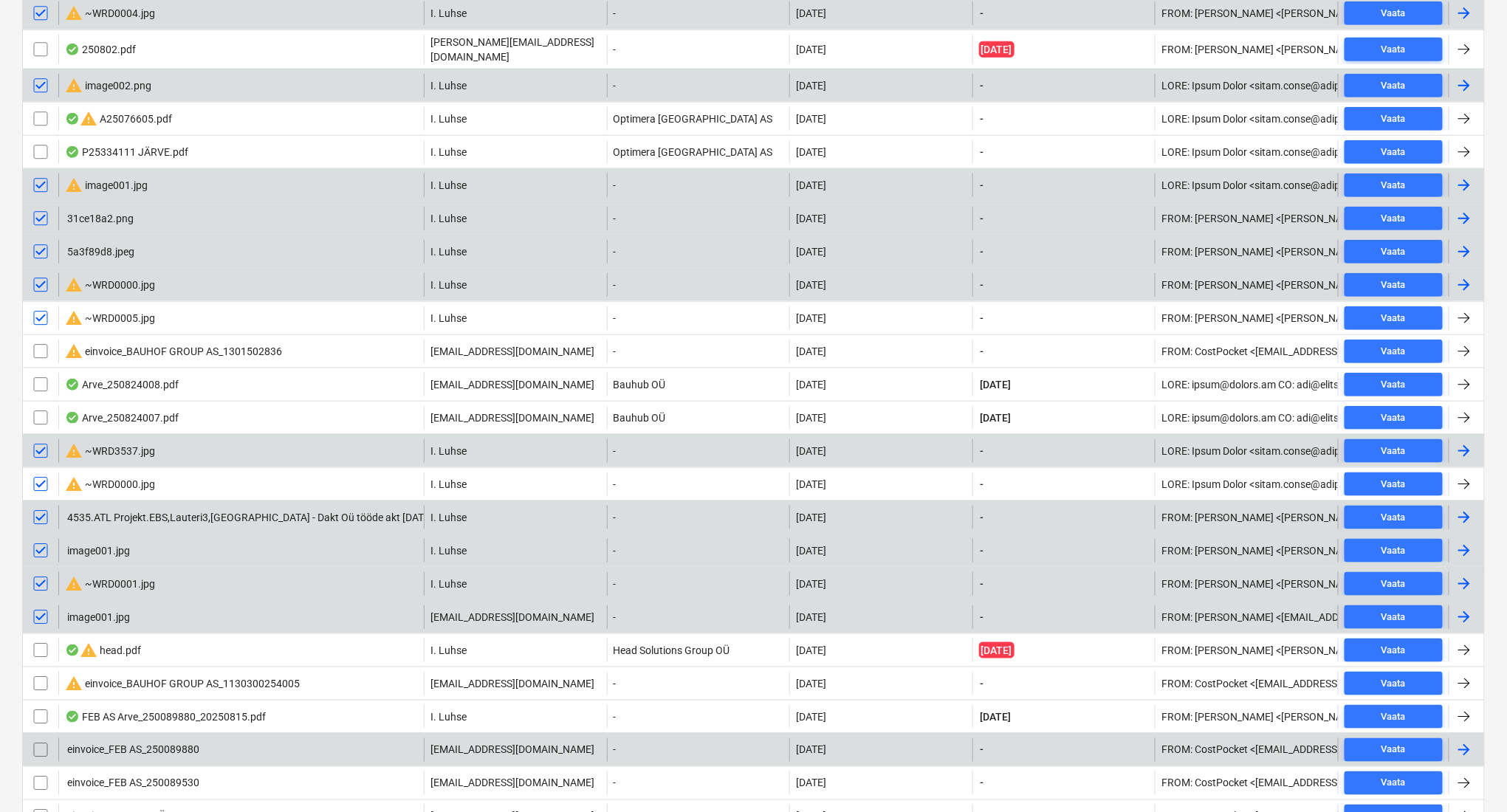
scroll to position [622, 0]
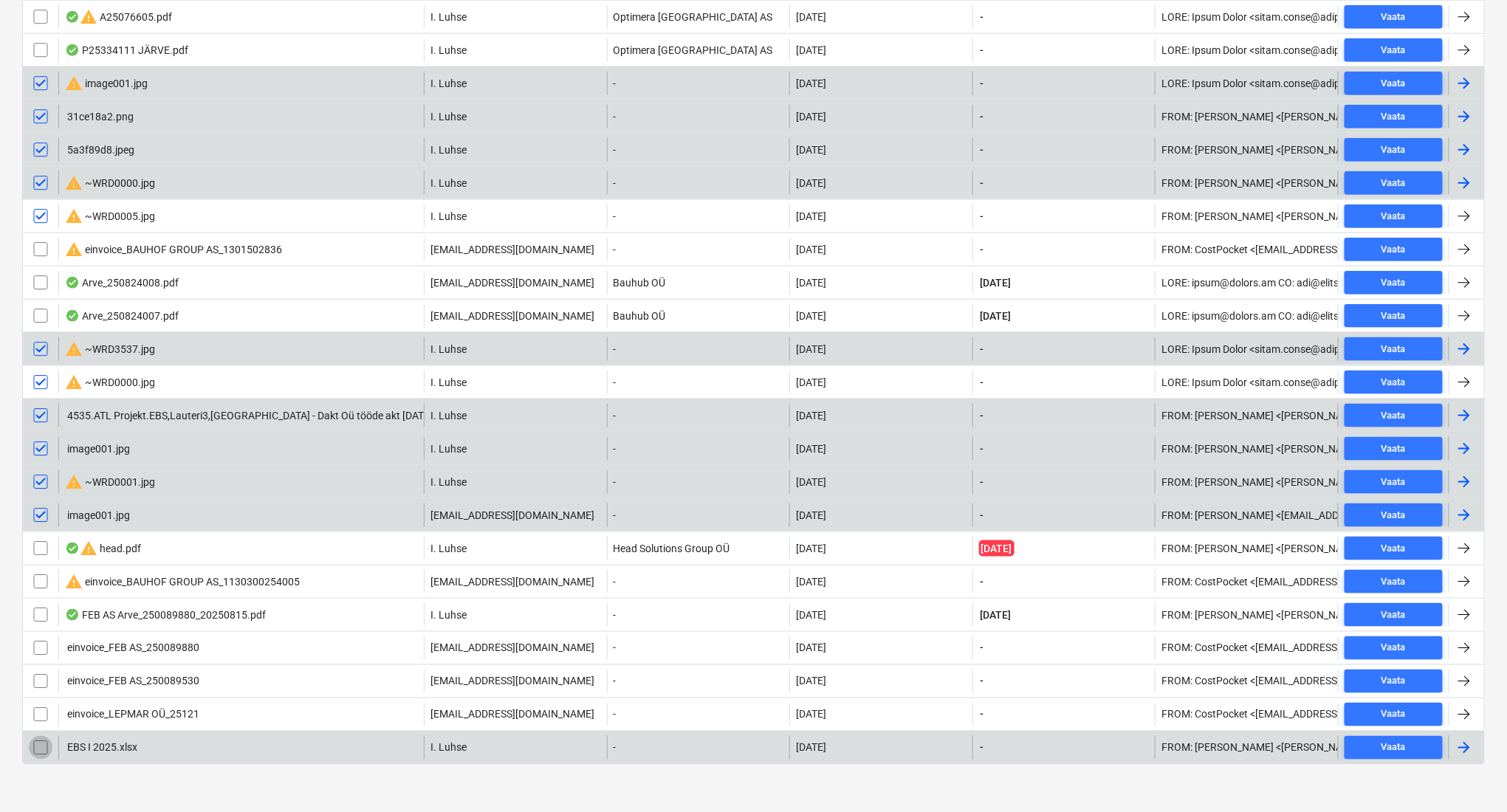
click at [43, 737] on input "checkbox" at bounding box center [40, 747] width 24 height 24
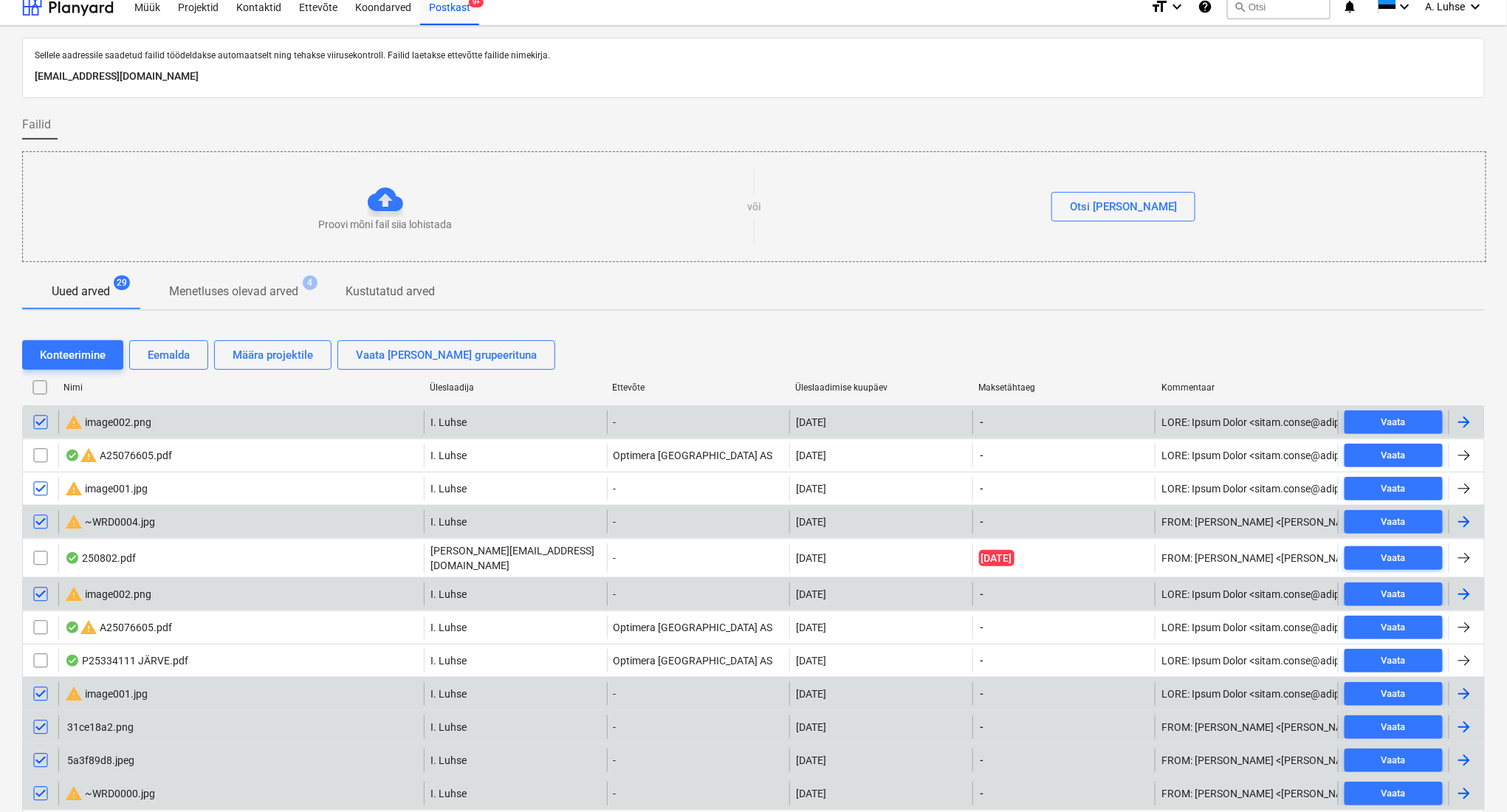
scroll to position [0, 0]
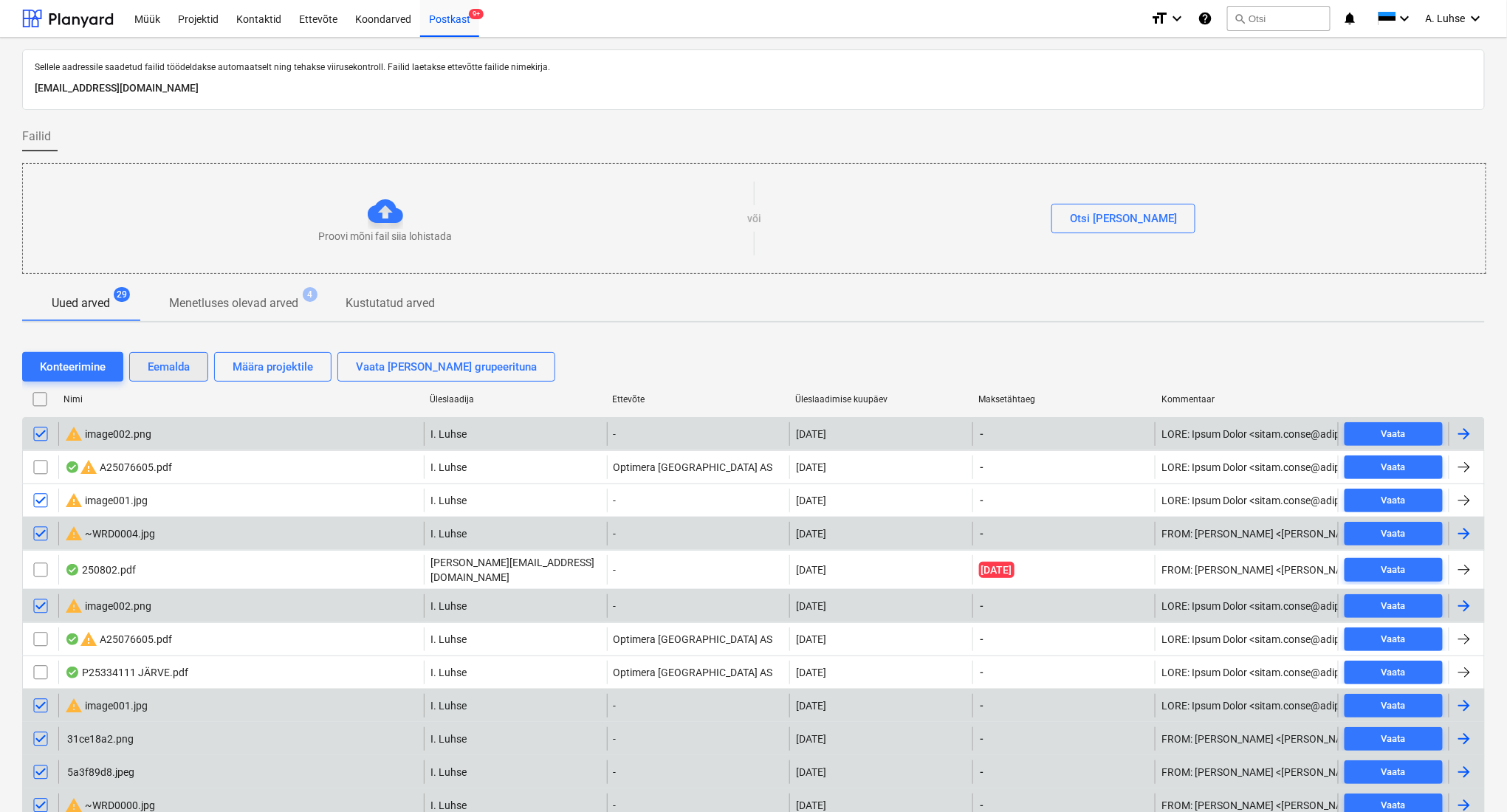
click at [179, 367] on div "Eemalda" at bounding box center [168, 366] width 42 height 19
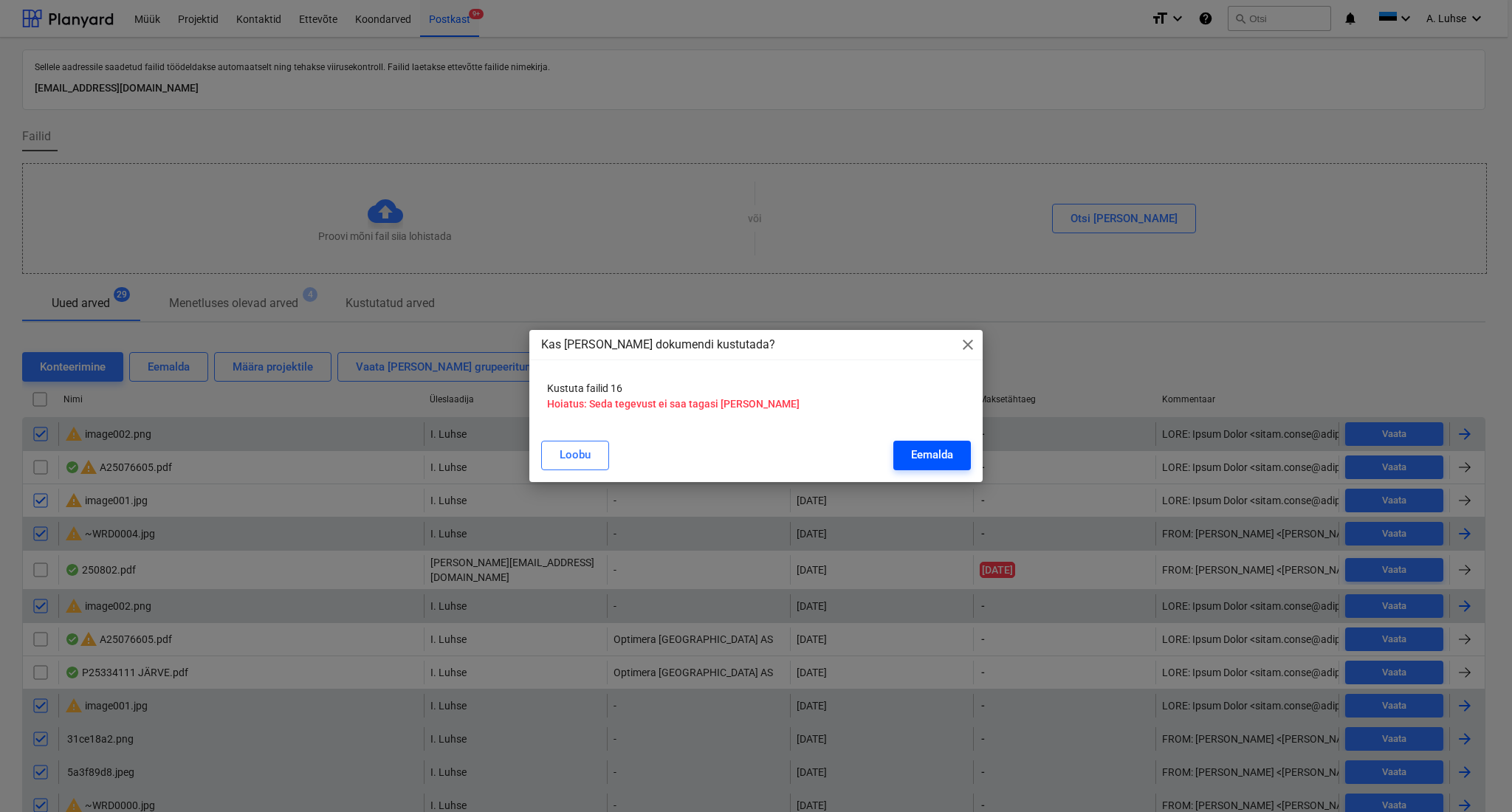
click at [939, 458] on div "Eemalda" at bounding box center [932, 454] width 42 height 19
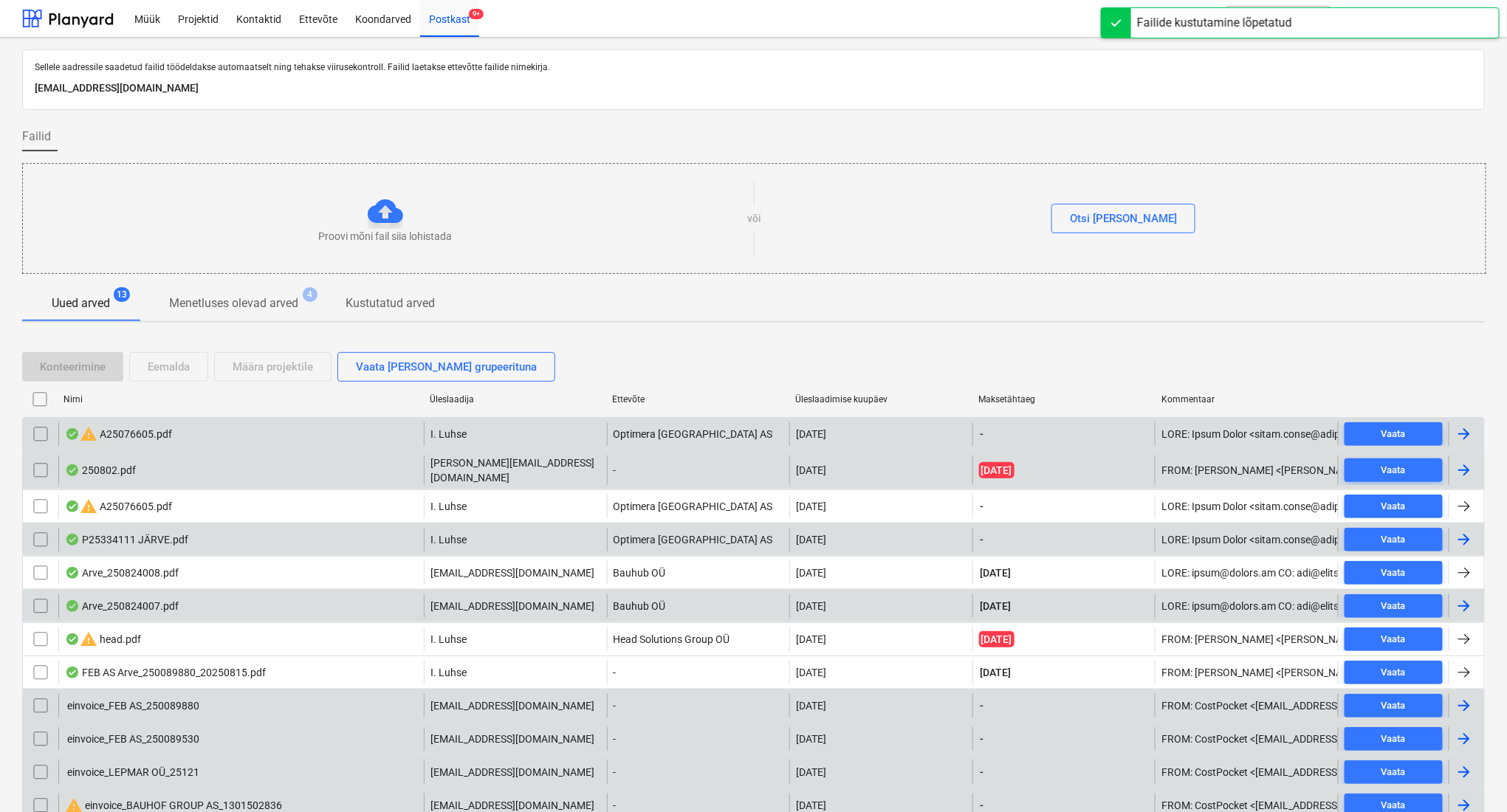
scroll to position [90, 0]
